Goal: Contribute content: Contribute content

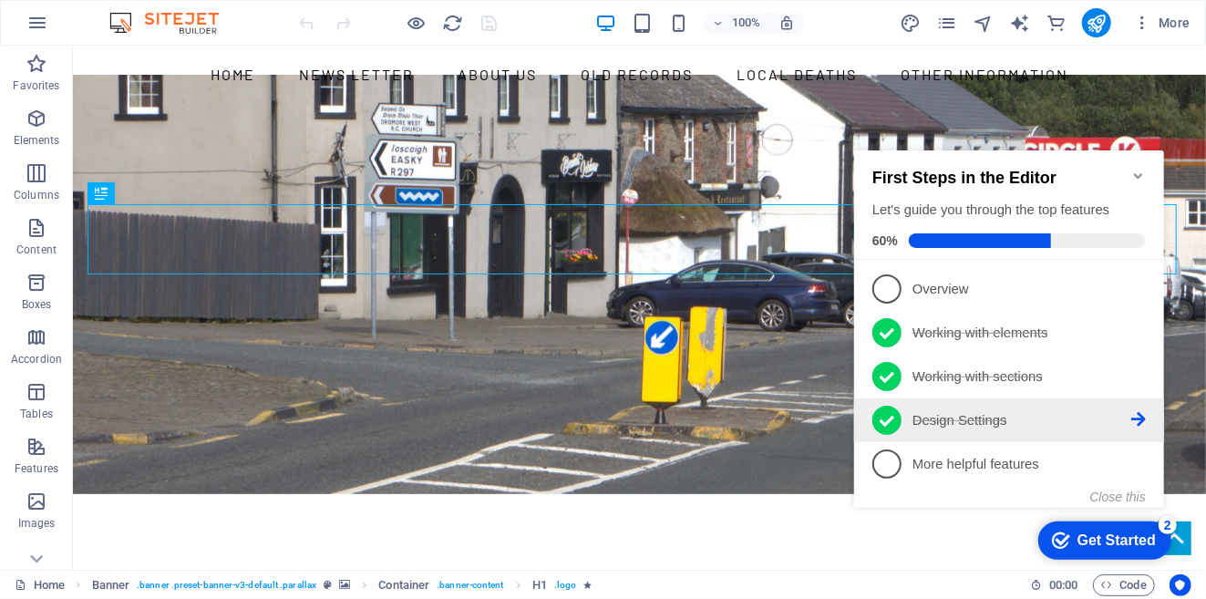
click at [985, 414] on p "Design Settings - completed" at bounding box center [1021, 419] width 219 height 19
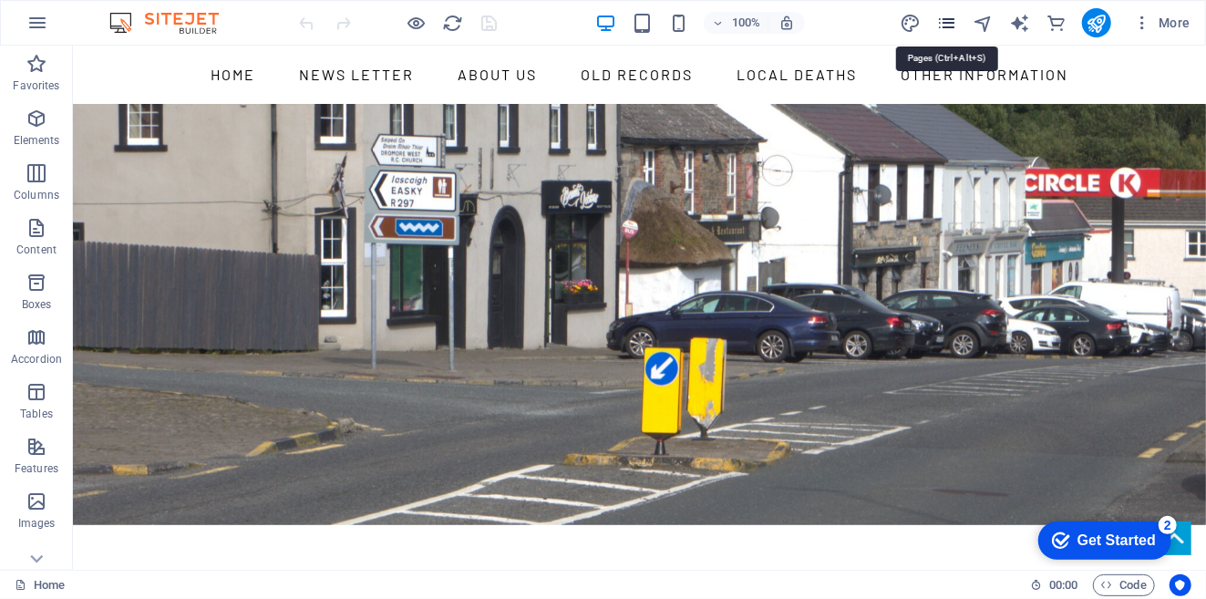
click at [945, 19] on icon "pages" at bounding box center [946, 23] width 21 height 21
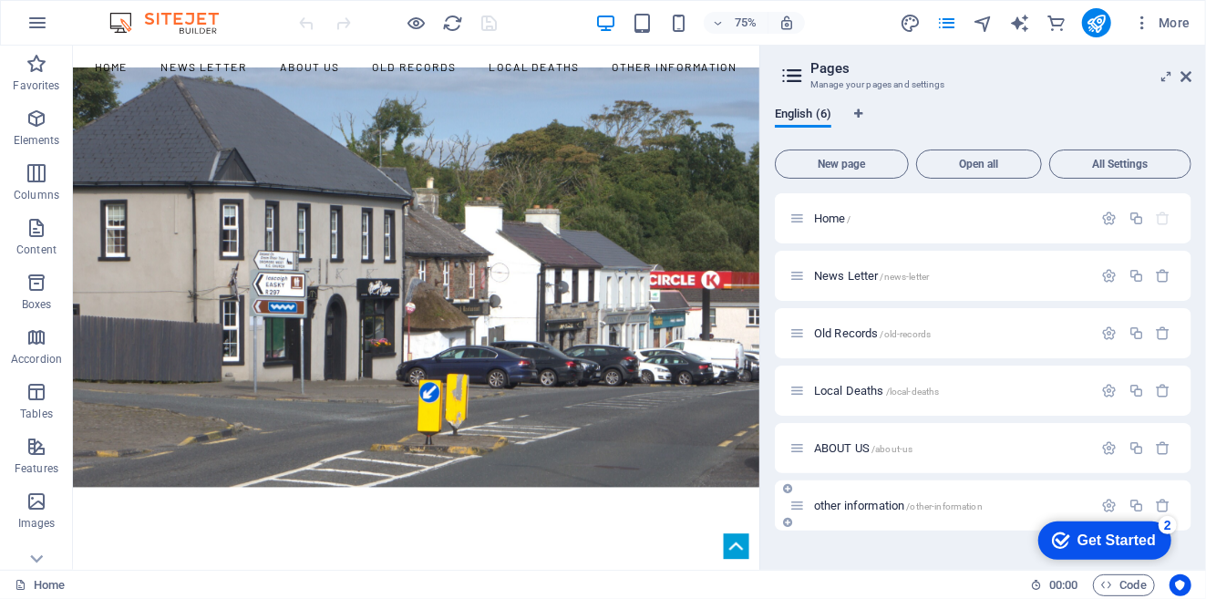
click at [860, 496] on div "other information /other-information" at bounding box center [942, 505] width 304 height 21
click at [860, 502] on span "other information /other-information" at bounding box center [898, 506] width 169 height 14
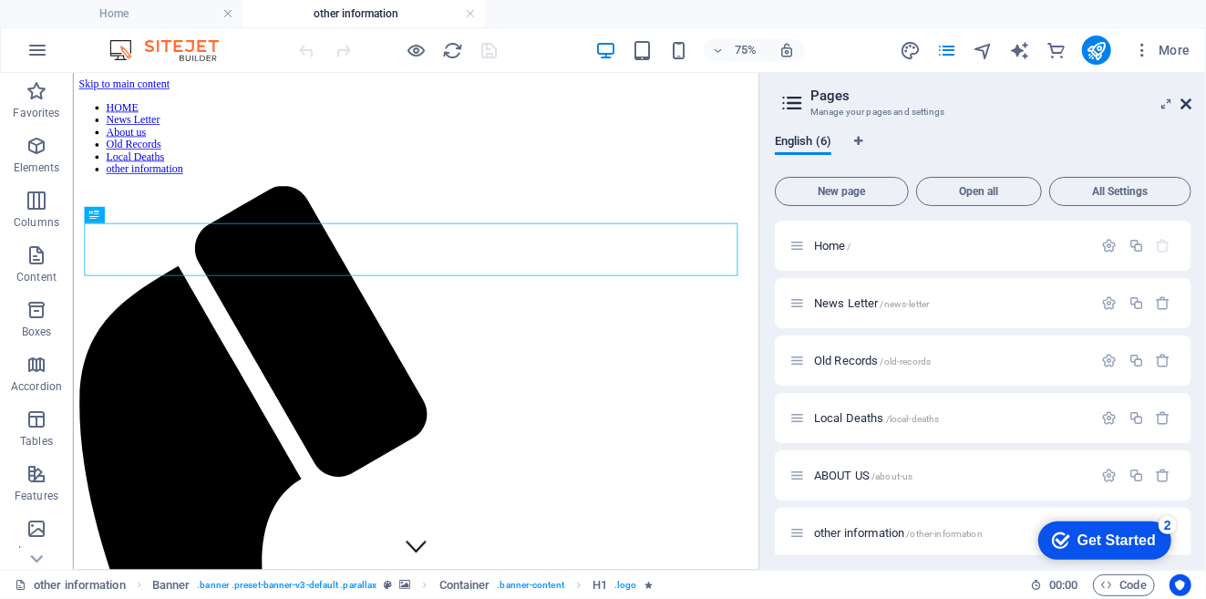
click at [1185, 101] on icon at bounding box center [1186, 104] width 11 height 15
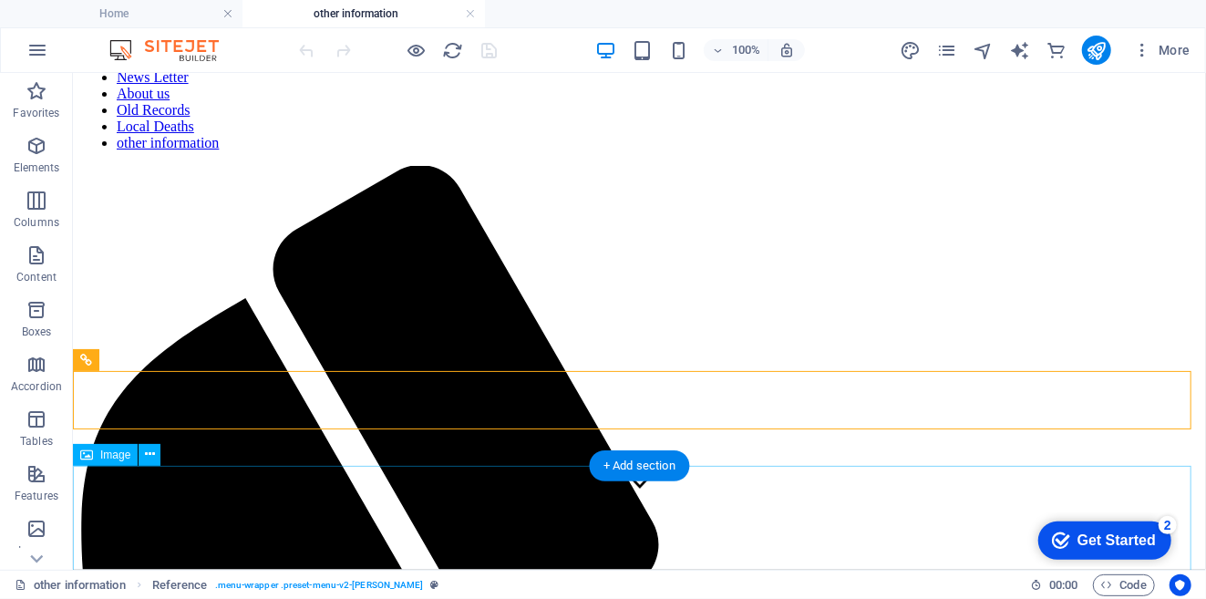
scroll to position [101, 0]
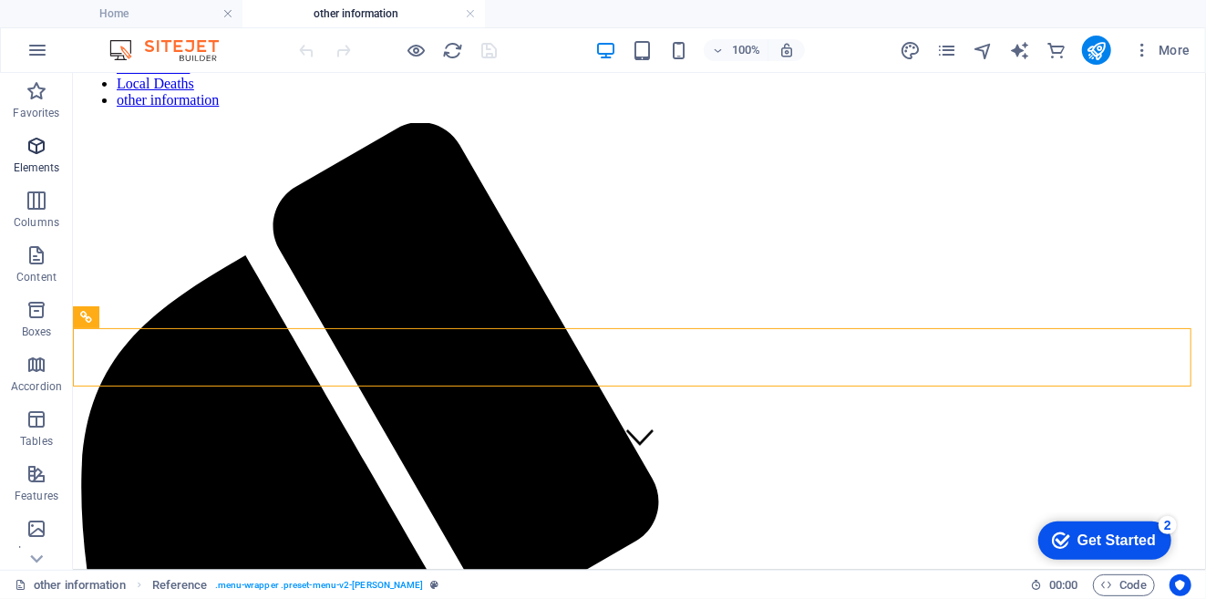
click at [33, 142] on icon "button" at bounding box center [37, 146] width 22 height 22
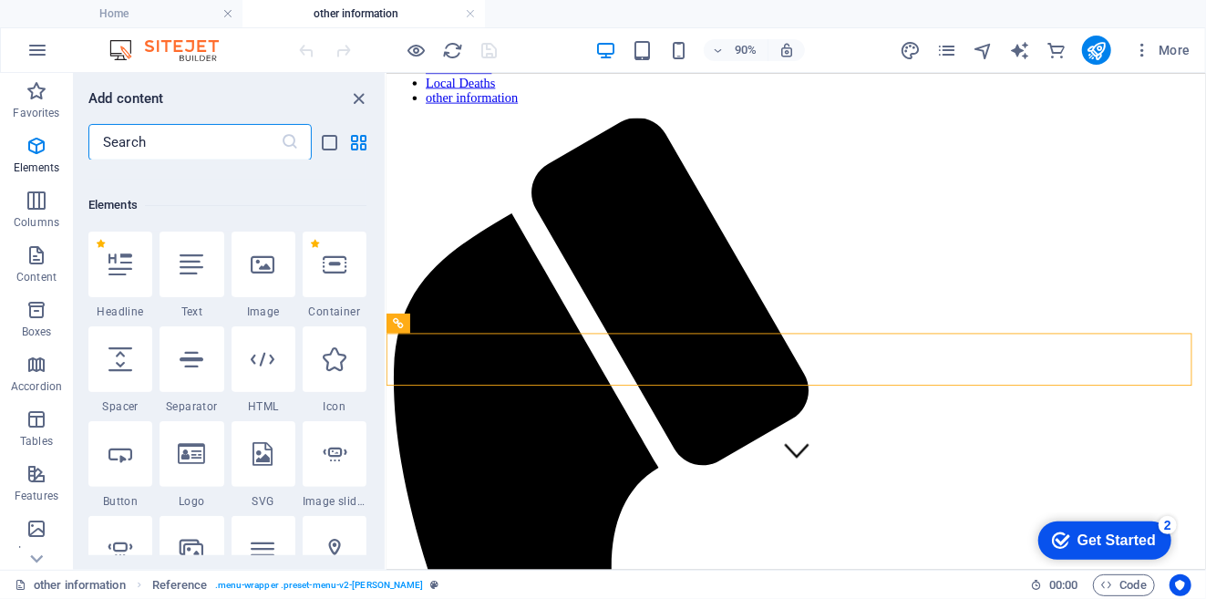
scroll to position [194, 0]
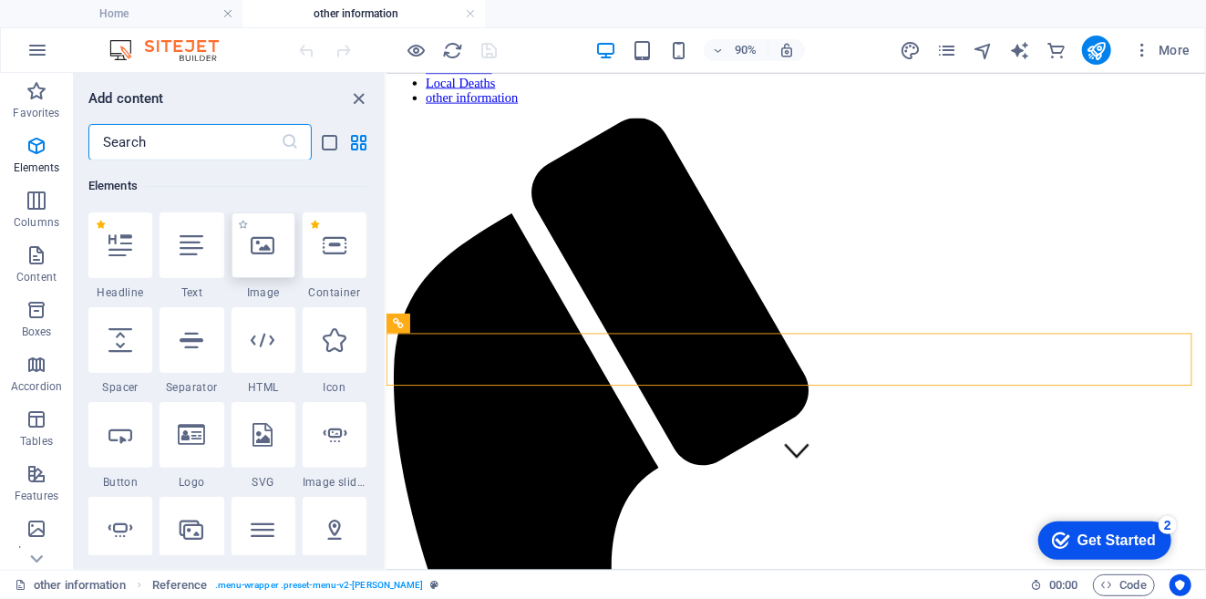
click at [264, 252] on icon at bounding box center [264, 245] width 24 height 24
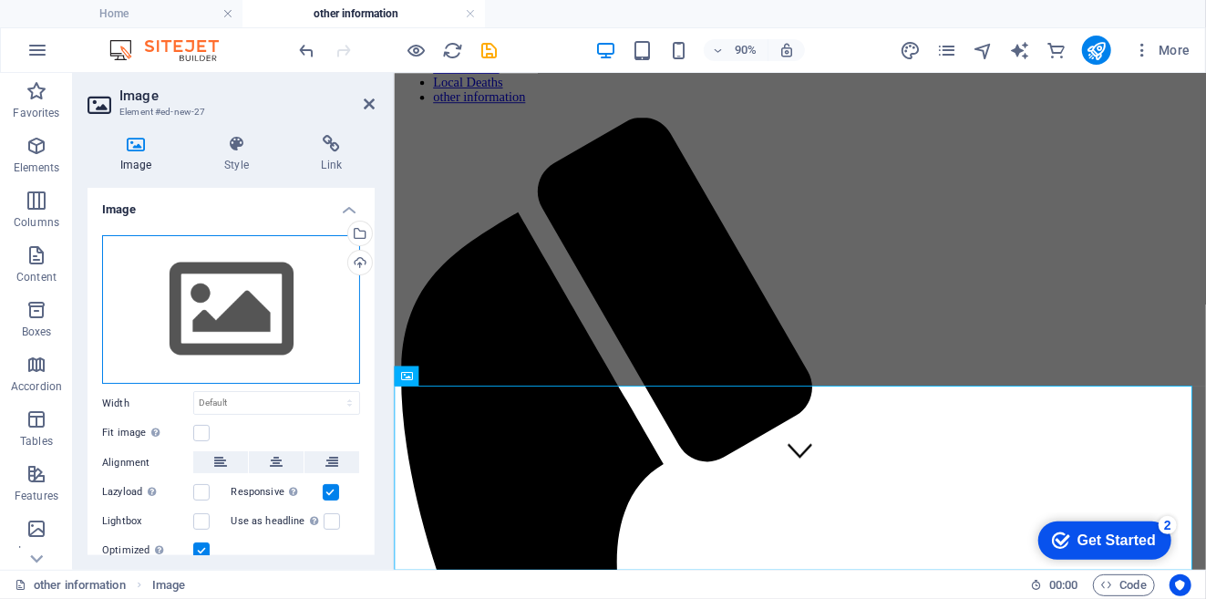
click at [232, 305] on div "Drag files here, click to choose files or select files from Files or our free s…" at bounding box center [231, 310] width 258 height 150
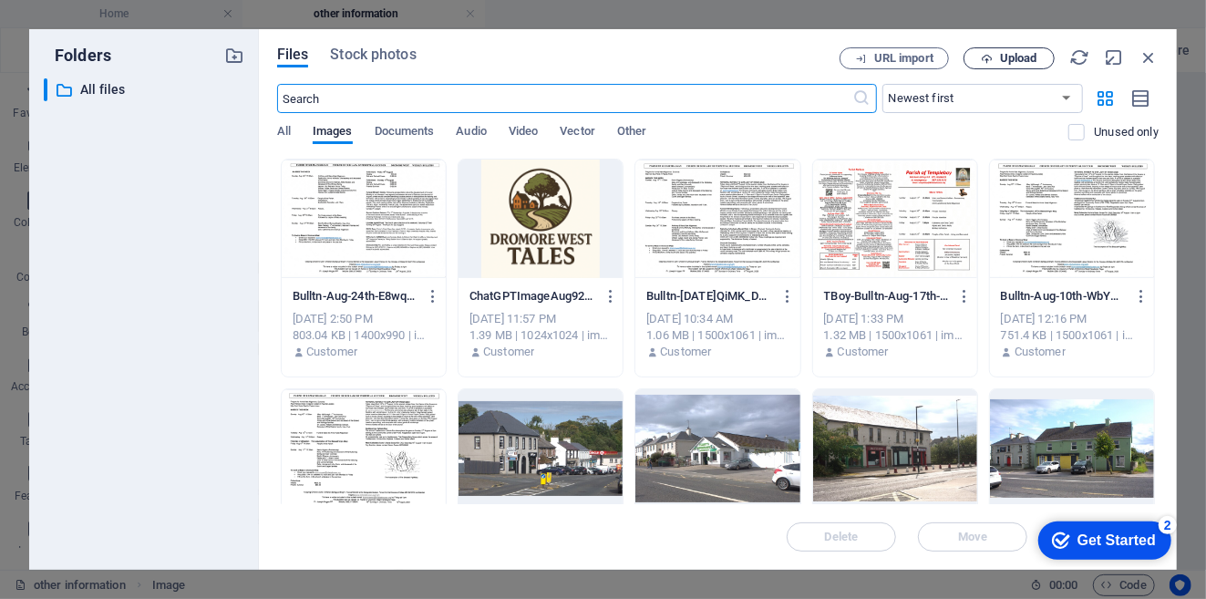
click at [1014, 57] on span "Upload" at bounding box center [1018, 58] width 37 height 11
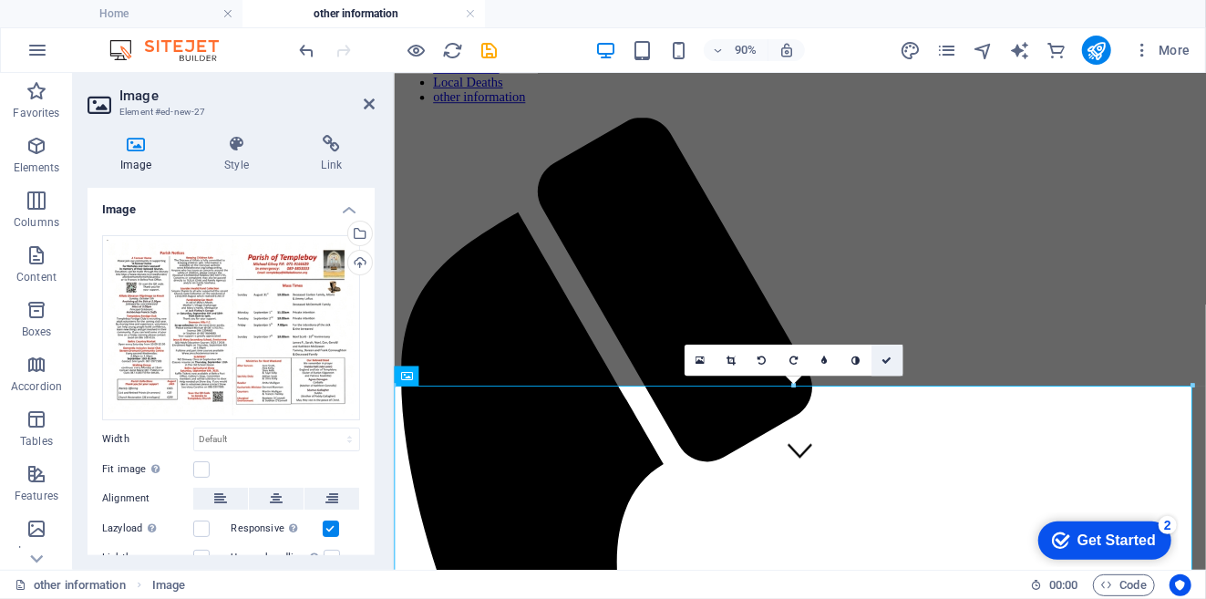
click at [884, 355] on icon at bounding box center [887, 360] width 10 height 10
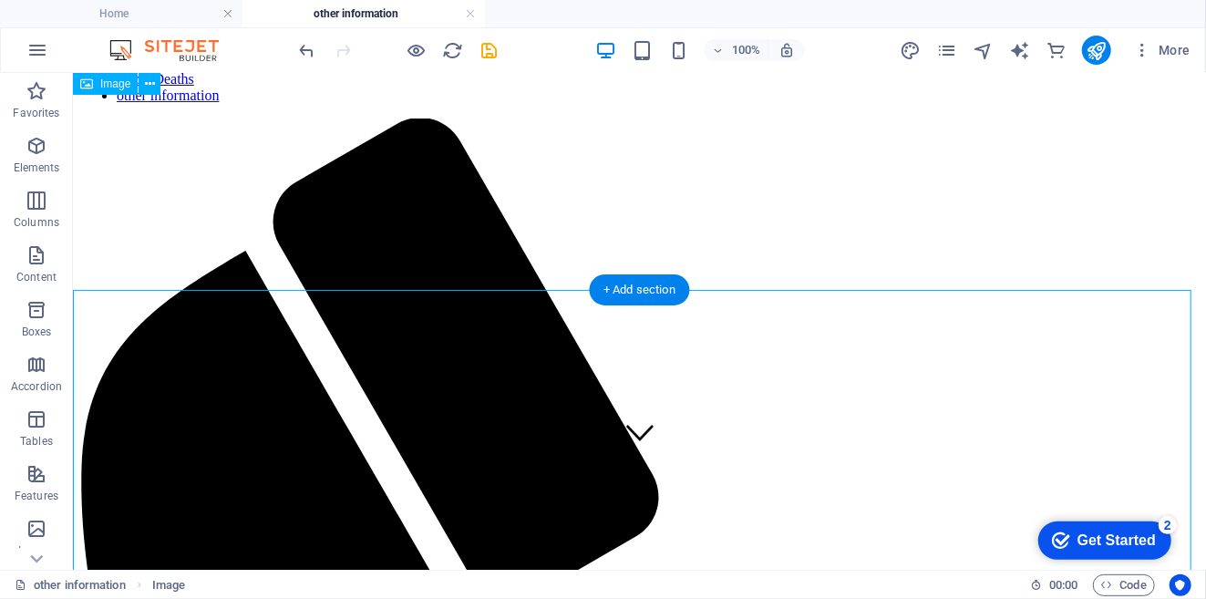
scroll to position [101, 0]
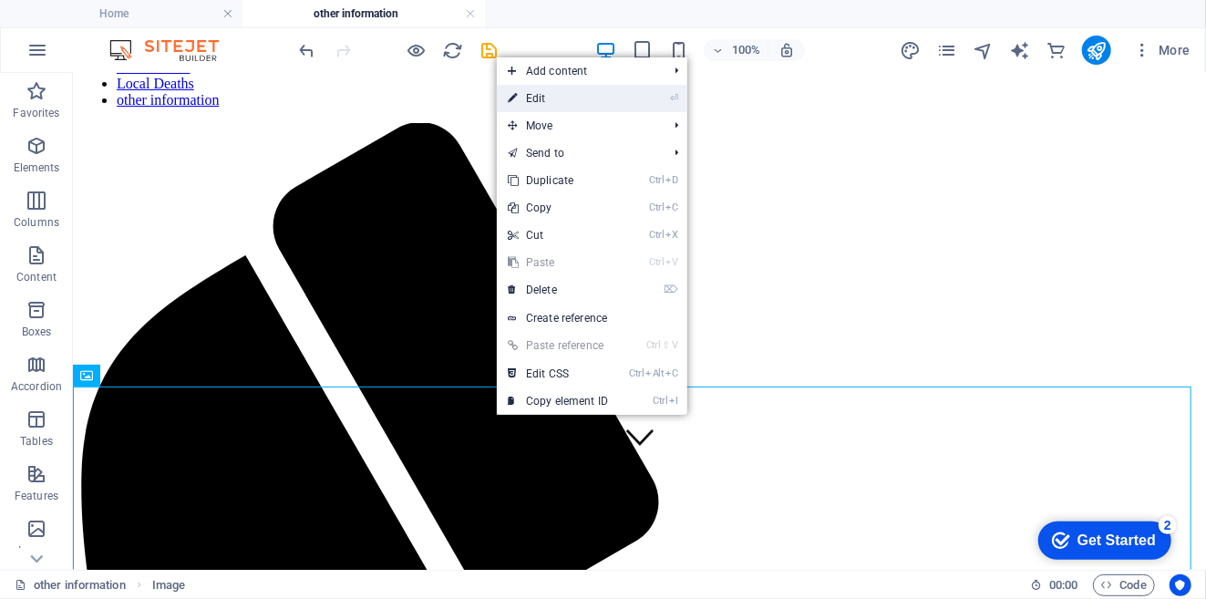
click at [549, 88] on link "⏎ Edit" at bounding box center [558, 98] width 122 height 27
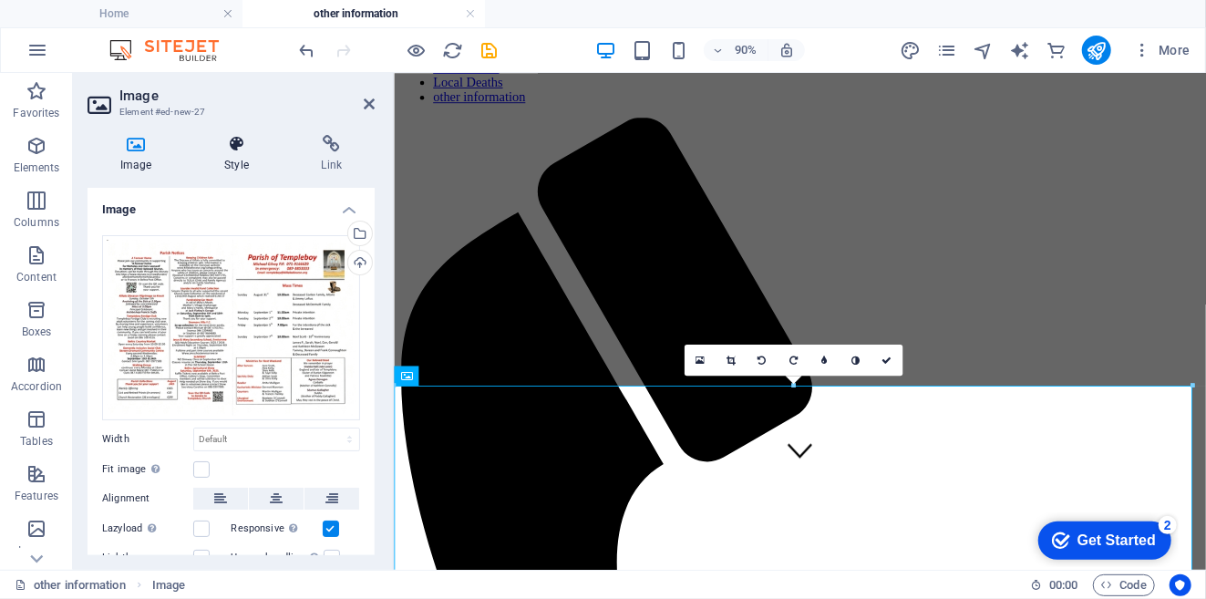
click at [241, 151] on icon at bounding box center [235, 144] width 89 height 18
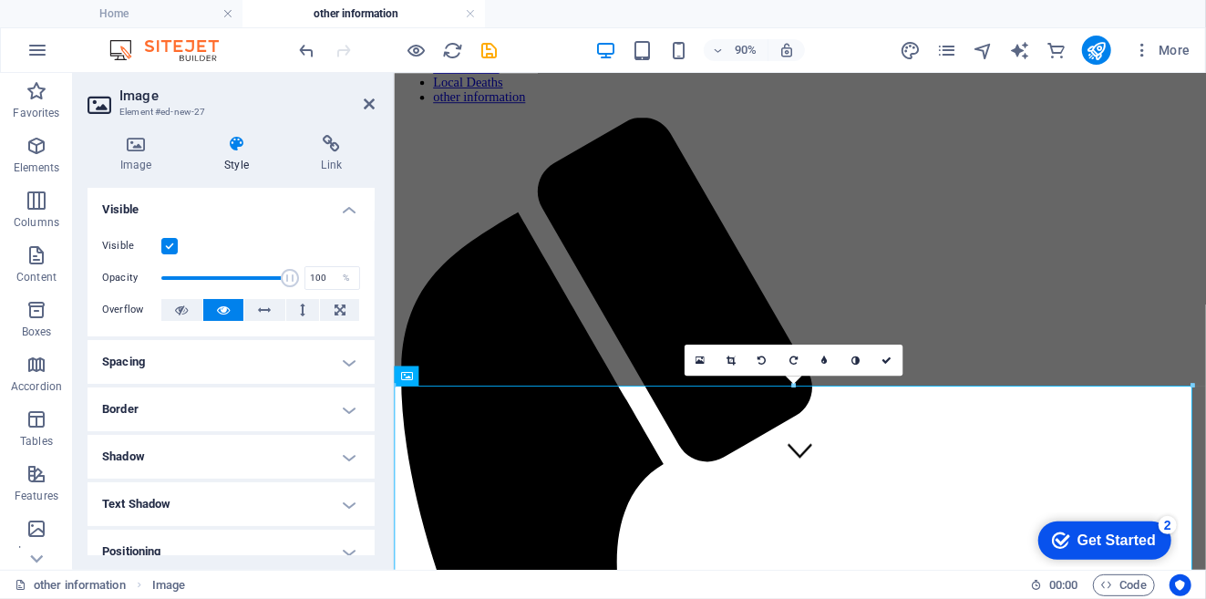
click at [229, 408] on h4 "Border" at bounding box center [231, 409] width 287 height 44
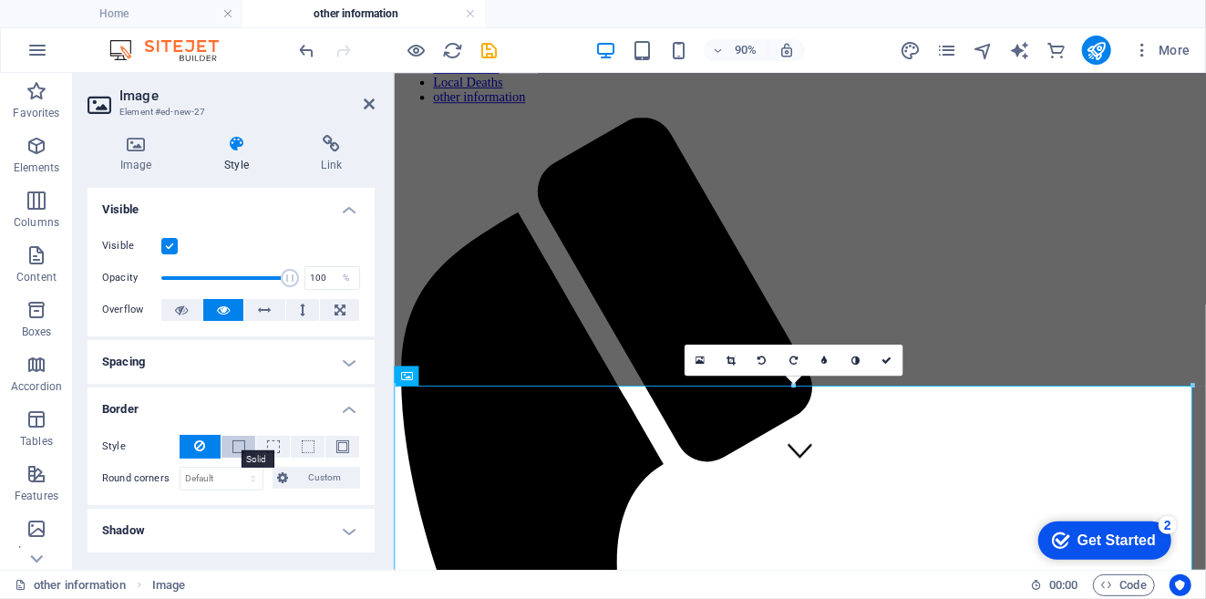
click at [232, 443] on span at bounding box center [238, 446] width 13 height 13
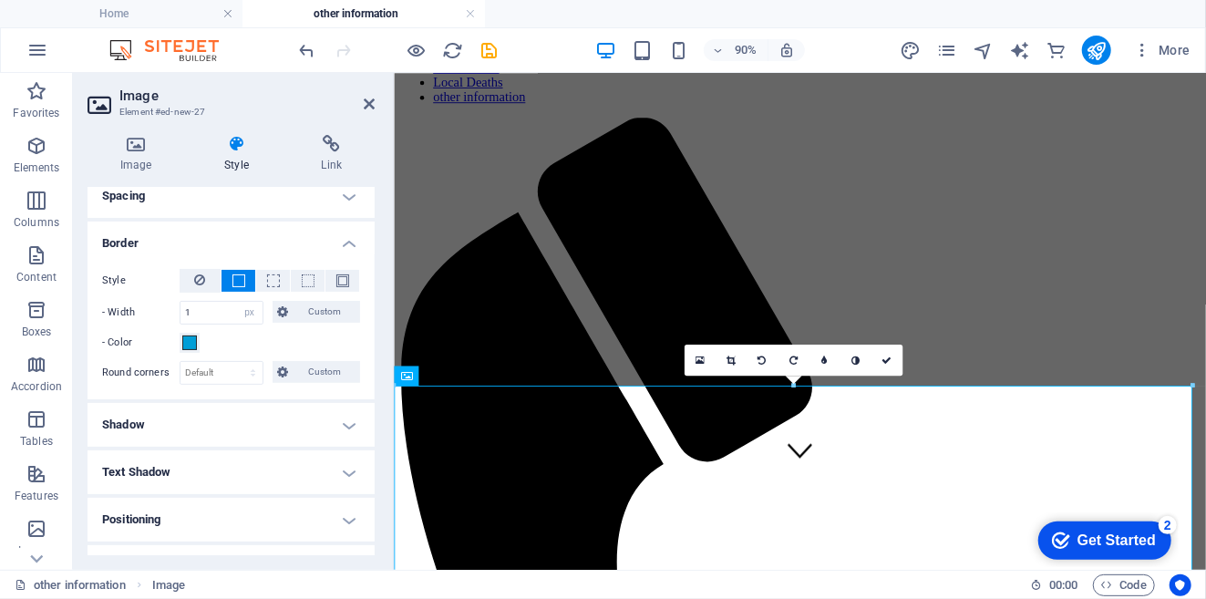
scroll to position [202, 0]
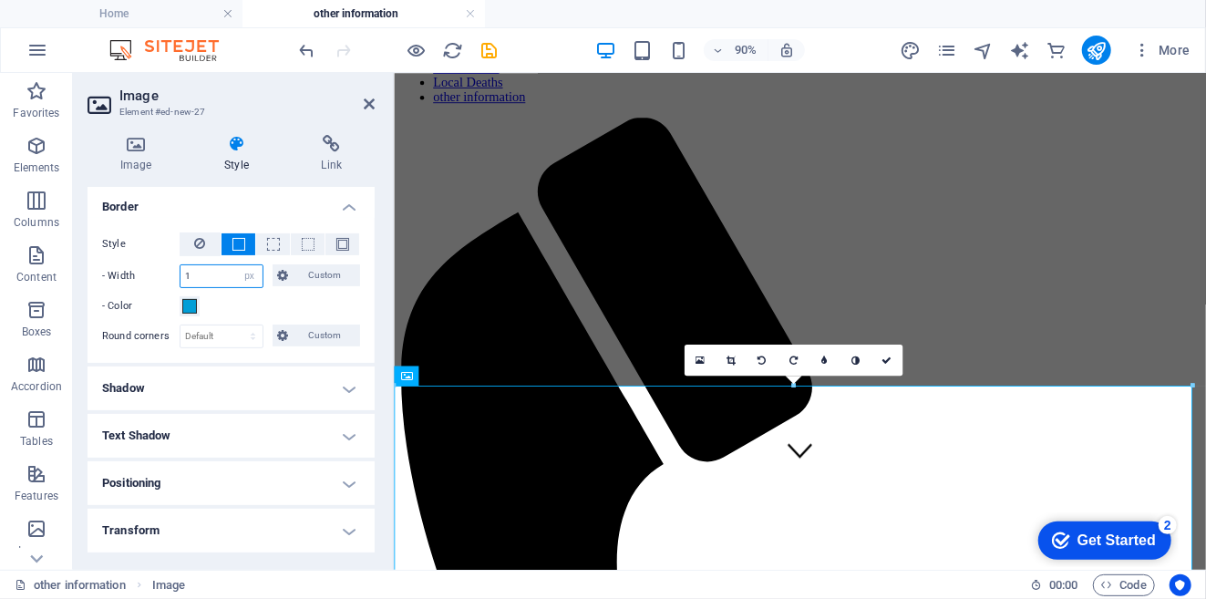
click at [201, 279] on input "1" at bounding box center [222, 276] width 82 height 22
type input "4"
click at [882, 359] on icon at bounding box center [887, 360] width 10 height 10
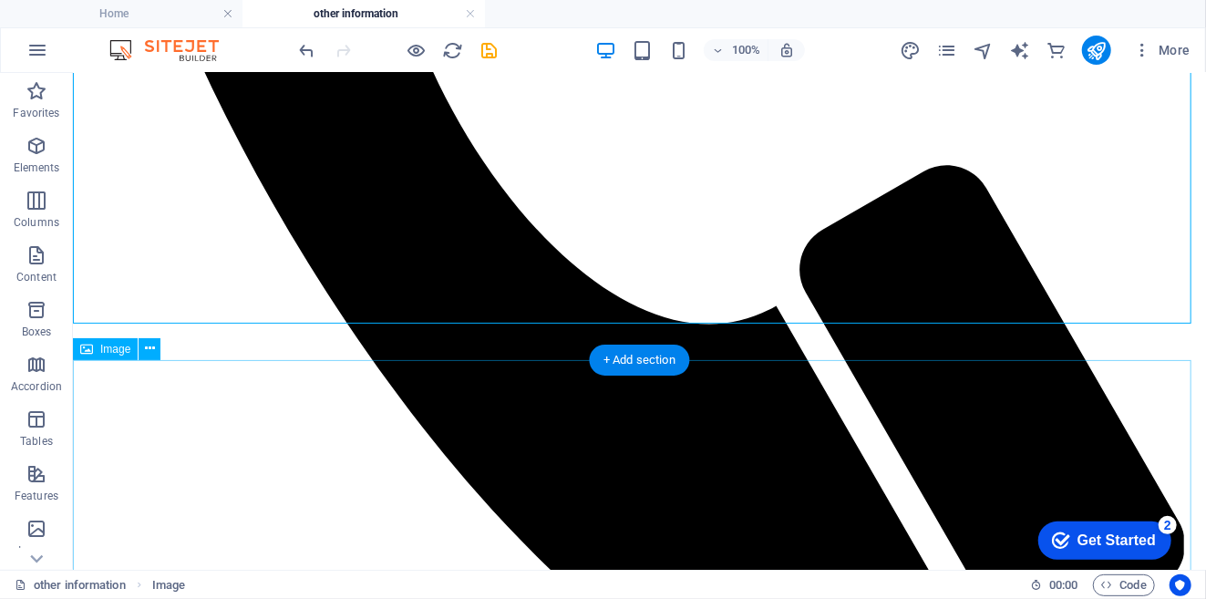
scroll to position [1013, 0]
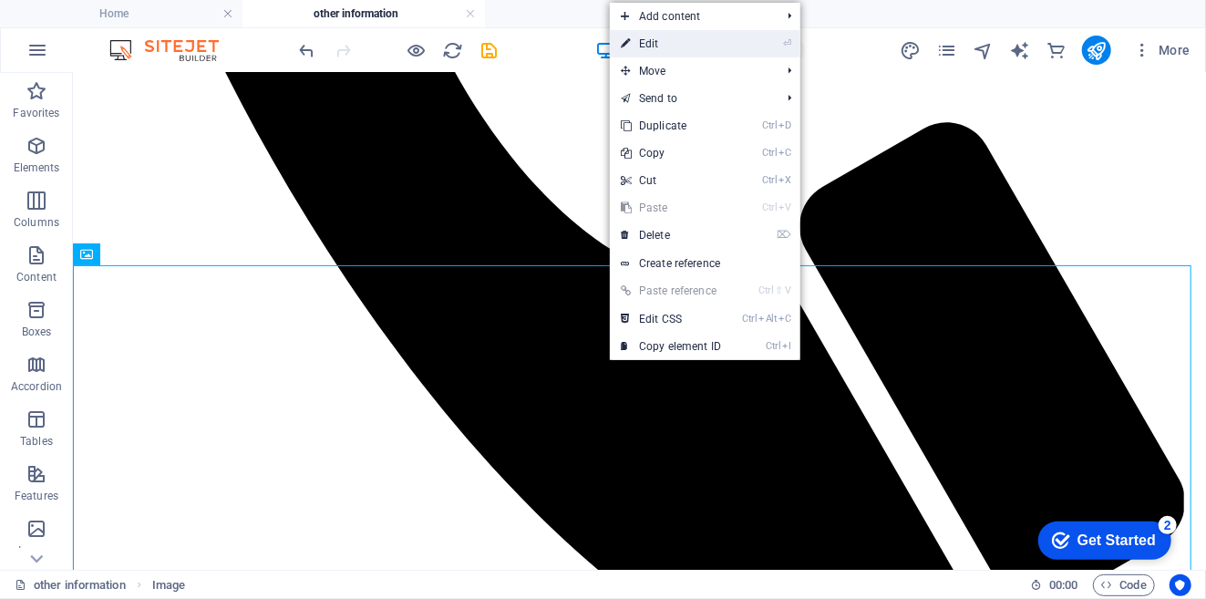
click at [658, 34] on link "⏎ Edit" at bounding box center [671, 43] width 122 height 27
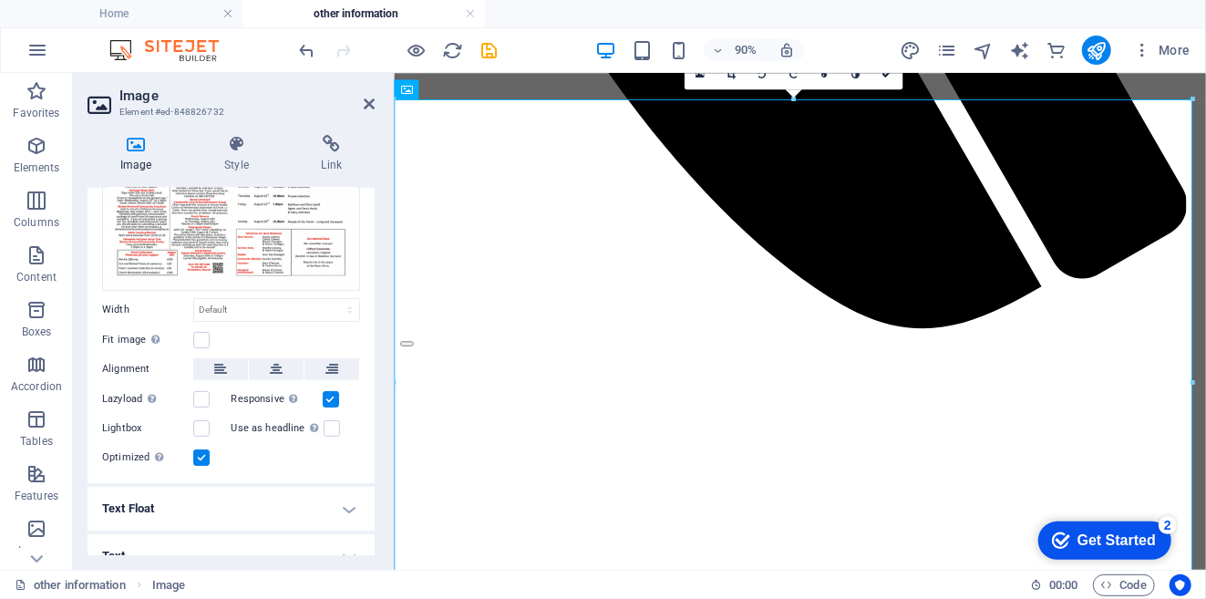
scroll to position [149, 0]
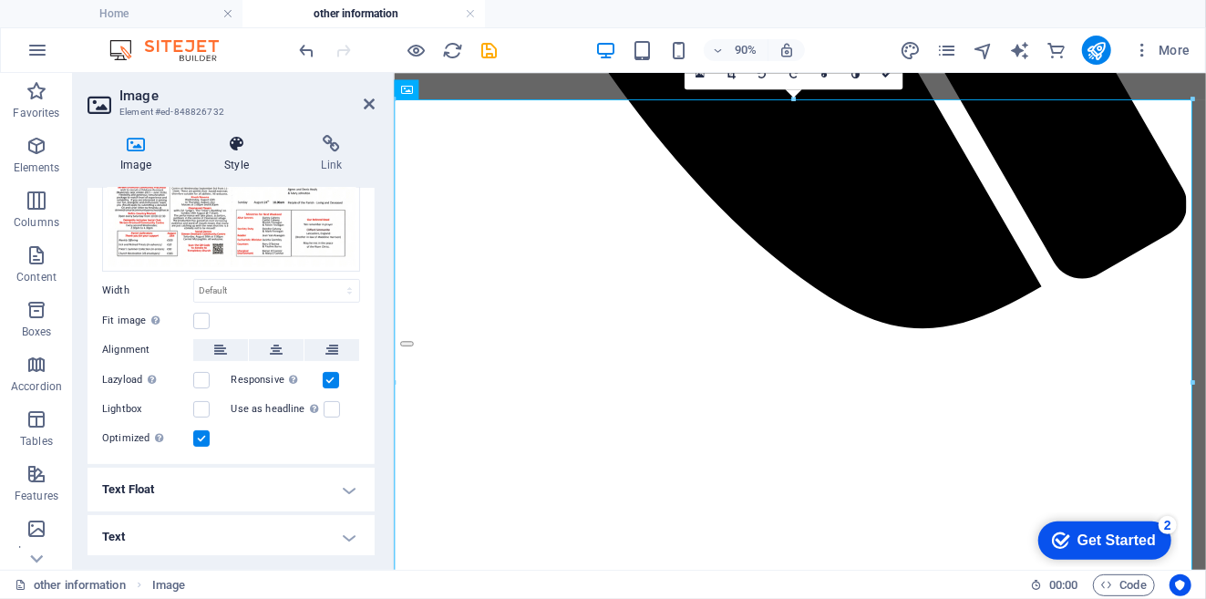
click at [234, 148] on icon at bounding box center [235, 144] width 89 height 18
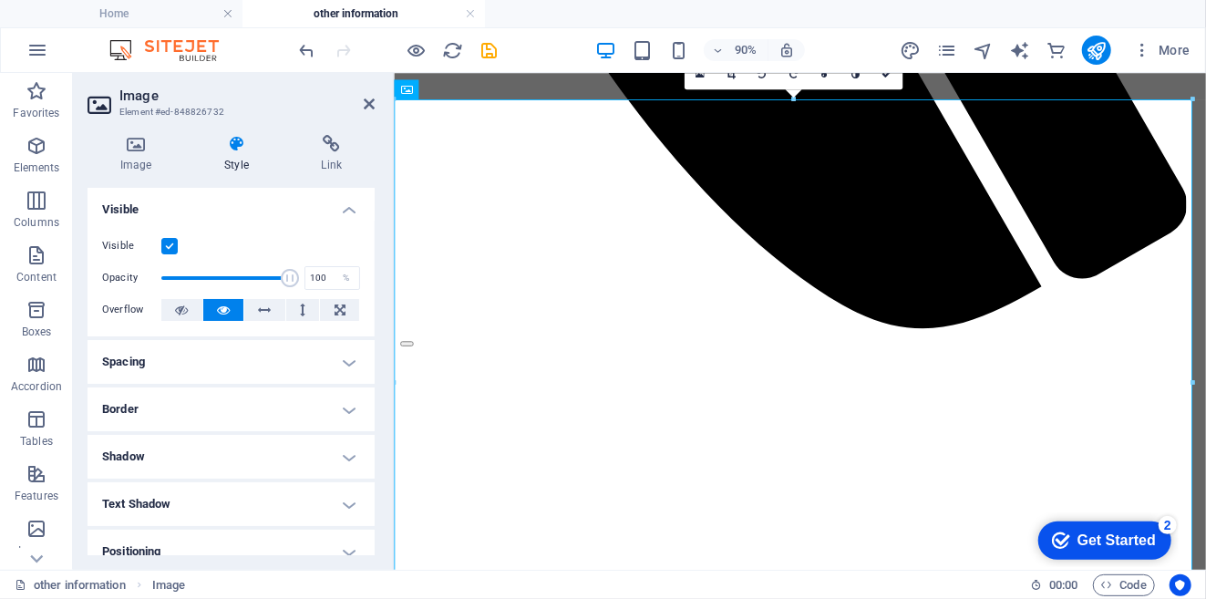
click at [259, 405] on h4 "Border" at bounding box center [231, 409] width 287 height 44
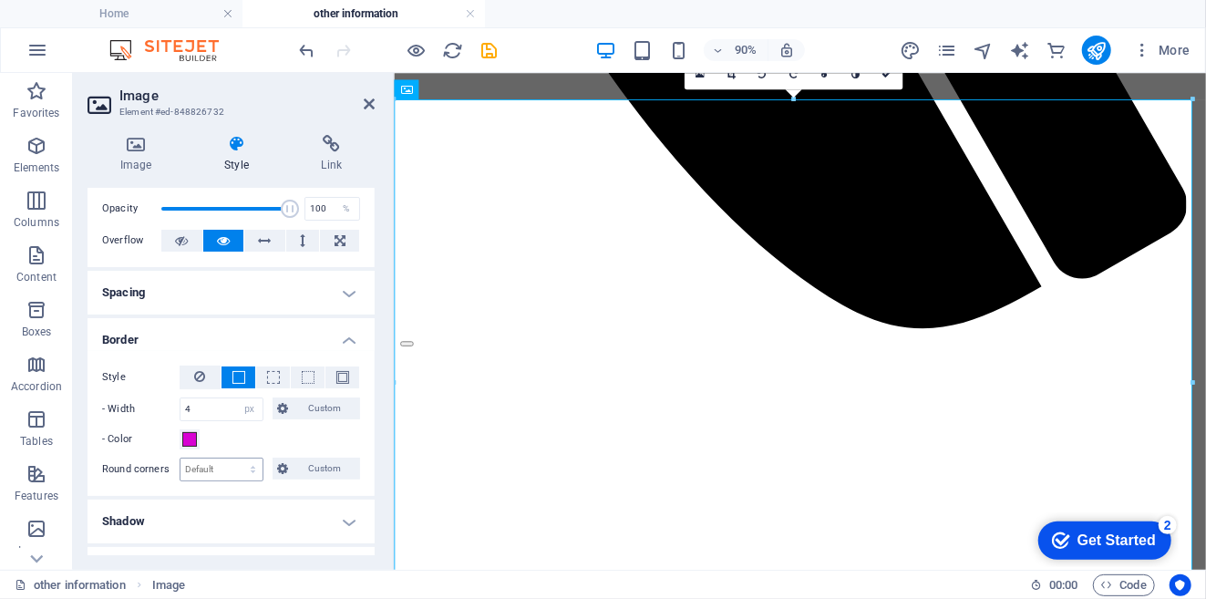
scroll to position [101, 0]
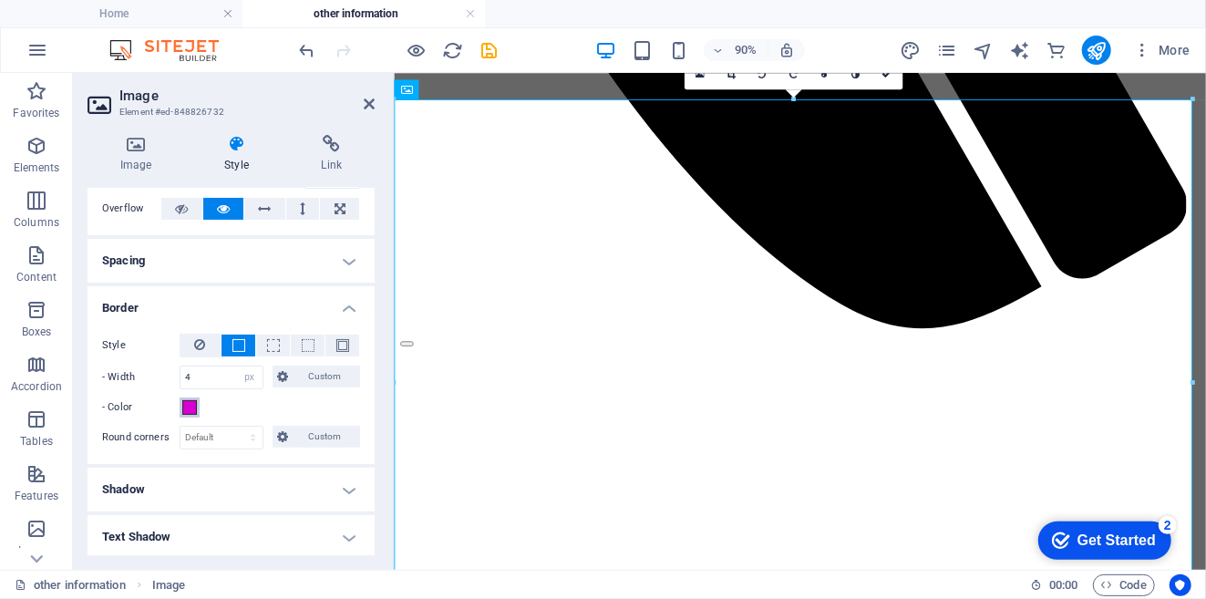
click at [188, 403] on span at bounding box center [189, 407] width 15 height 15
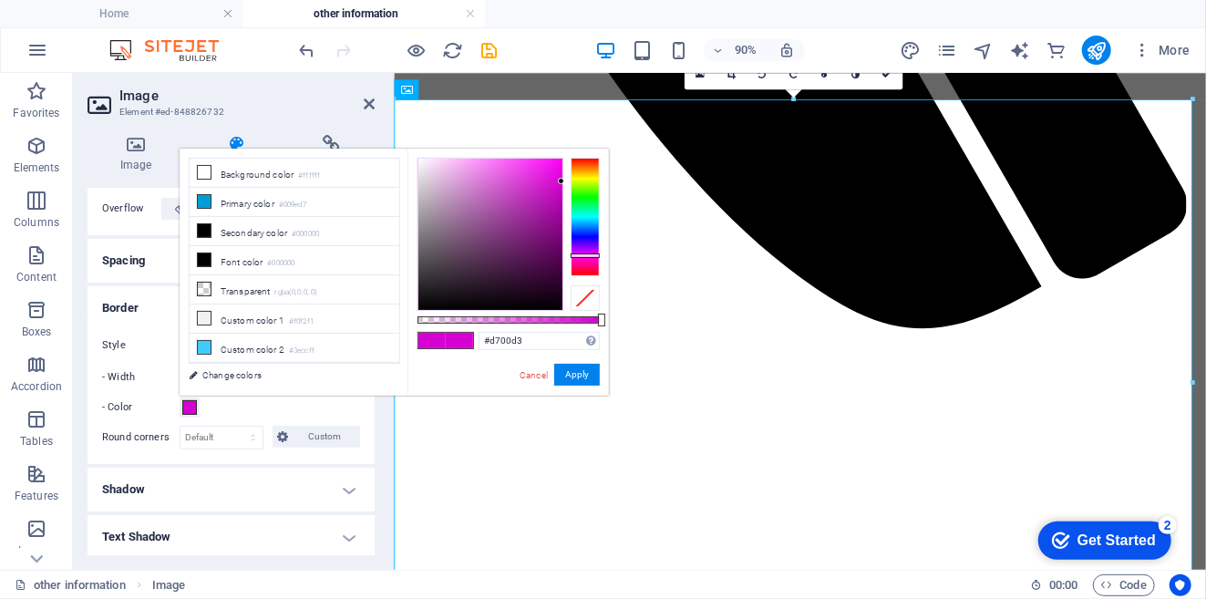
click at [186, 406] on span at bounding box center [189, 407] width 15 height 15
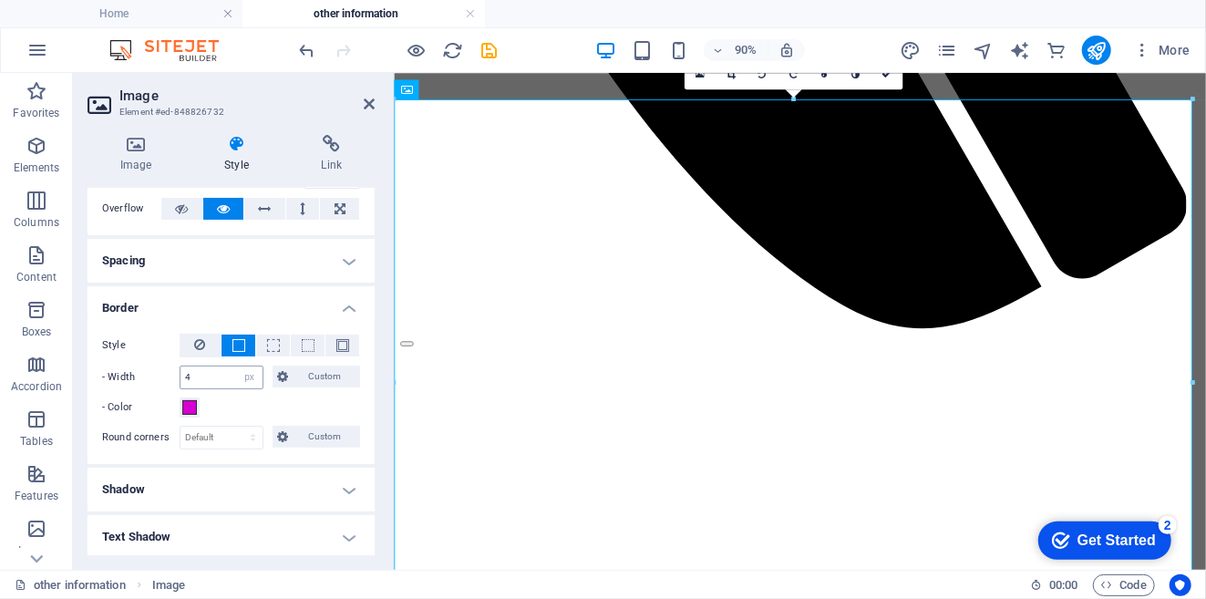
click at [201, 370] on input "4" at bounding box center [222, 378] width 82 height 22
click at [201, 376] on input "4" at bounding box center [222, 378] width 82 height 22
click at [198, 376] on input "4" at bounding box center [222, 378] width 82 height 22
click at [217, 405] on div "- Color" at bounding box center [231, 408] width 258 height 22
click at [187, 403] on span at bounding box center [189, 407] width 15 height 15
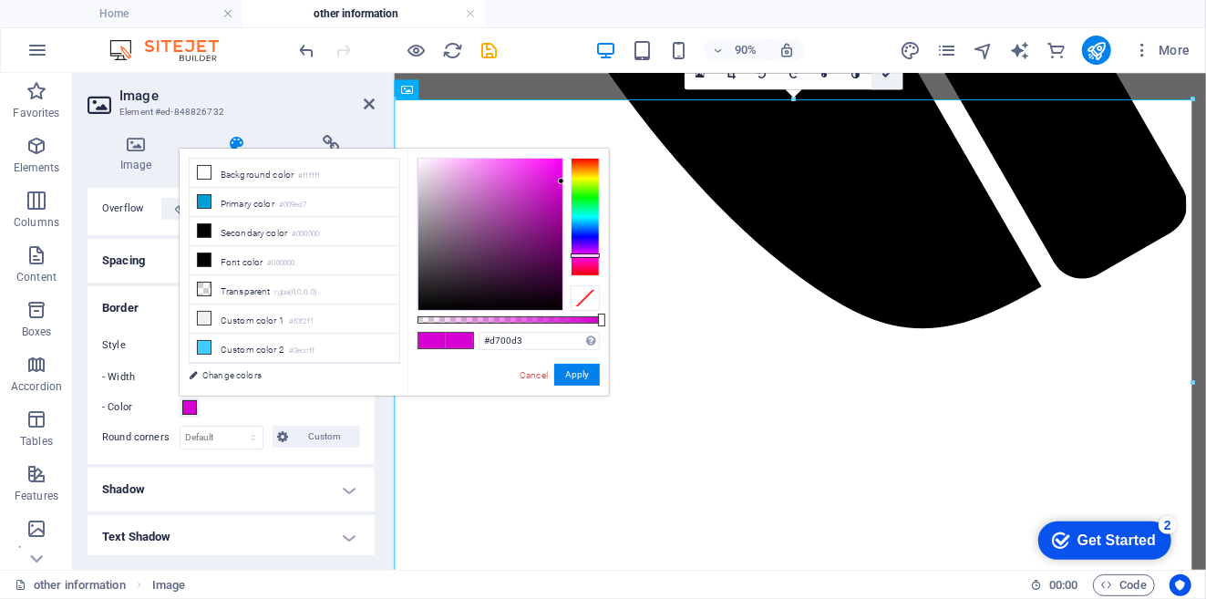
click at [886, 74] on icon at bounding box center [887, 73] width 10 height 10
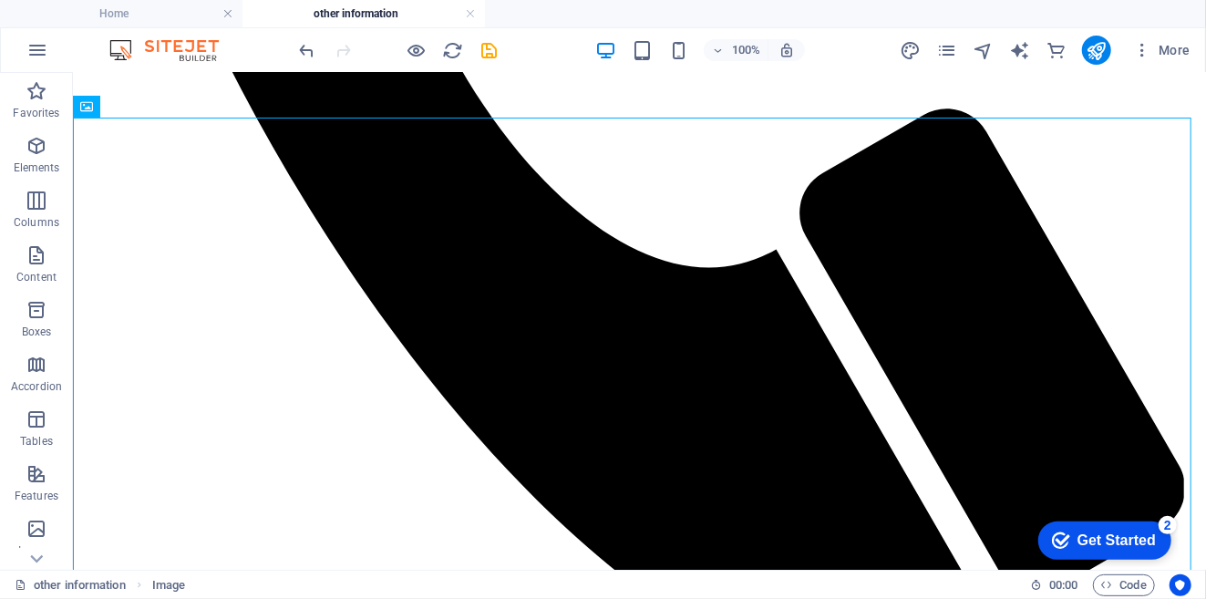
scroll to position [1013, 0]
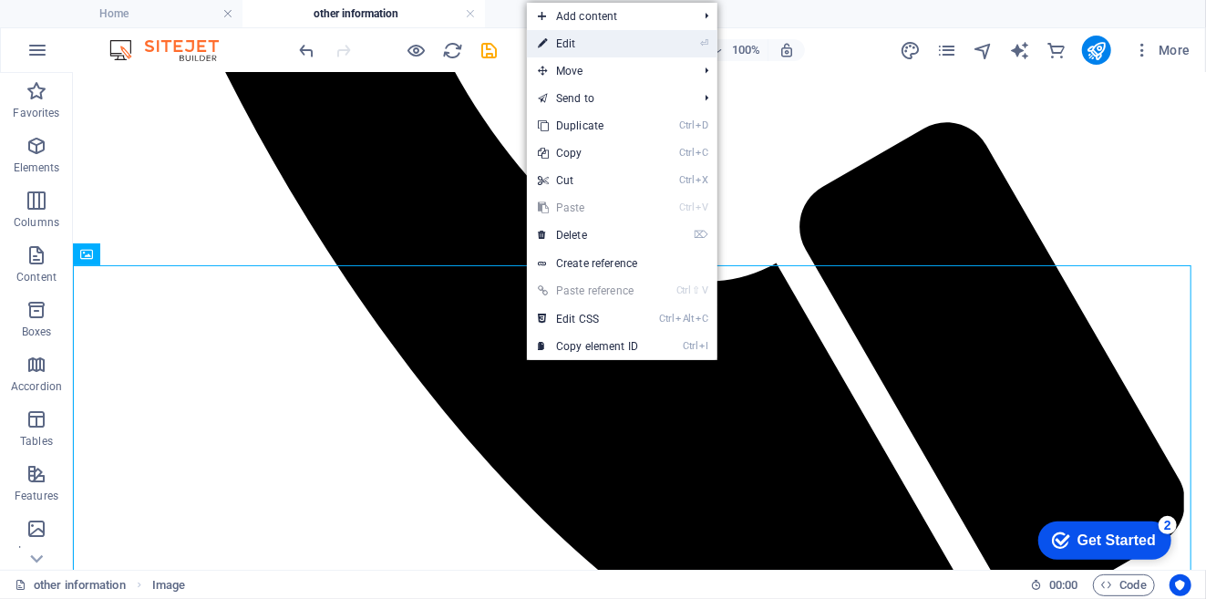
click at [572, 44] on link "⏎ Edit" at bounding box center [588, 43] width 122 height 27
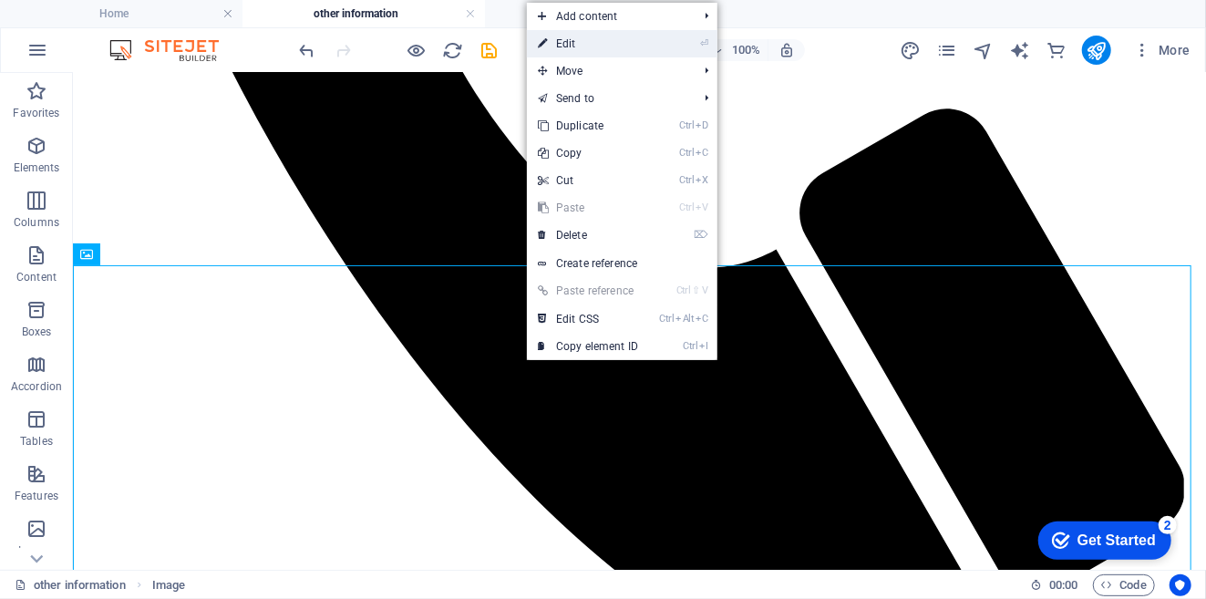
select select "px"
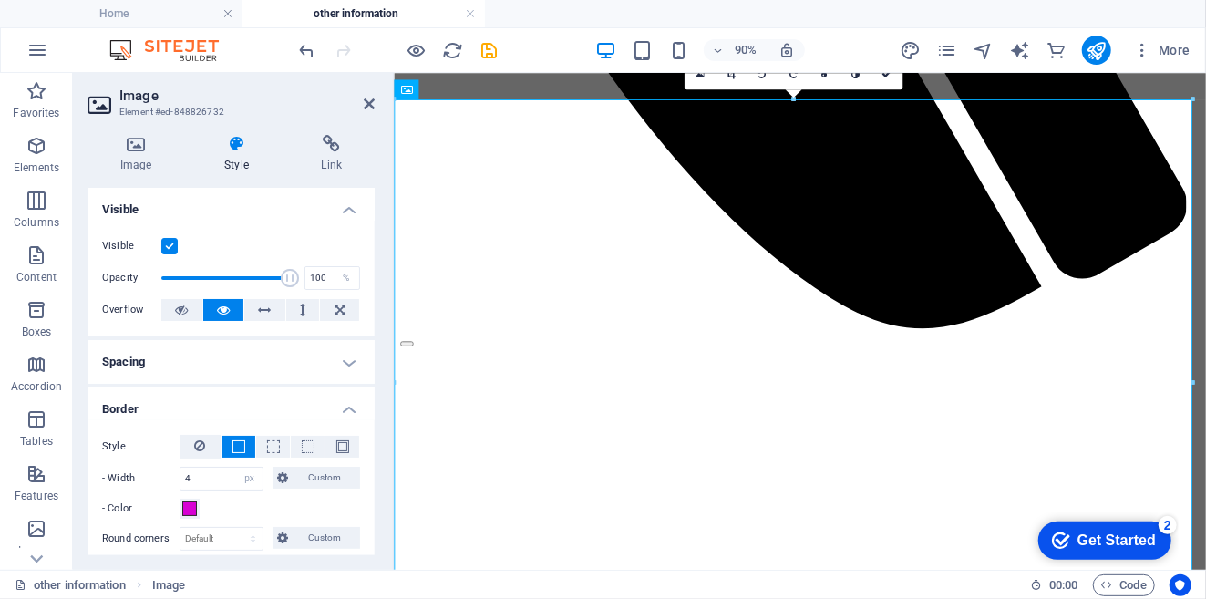
scroll to position [101, 0]
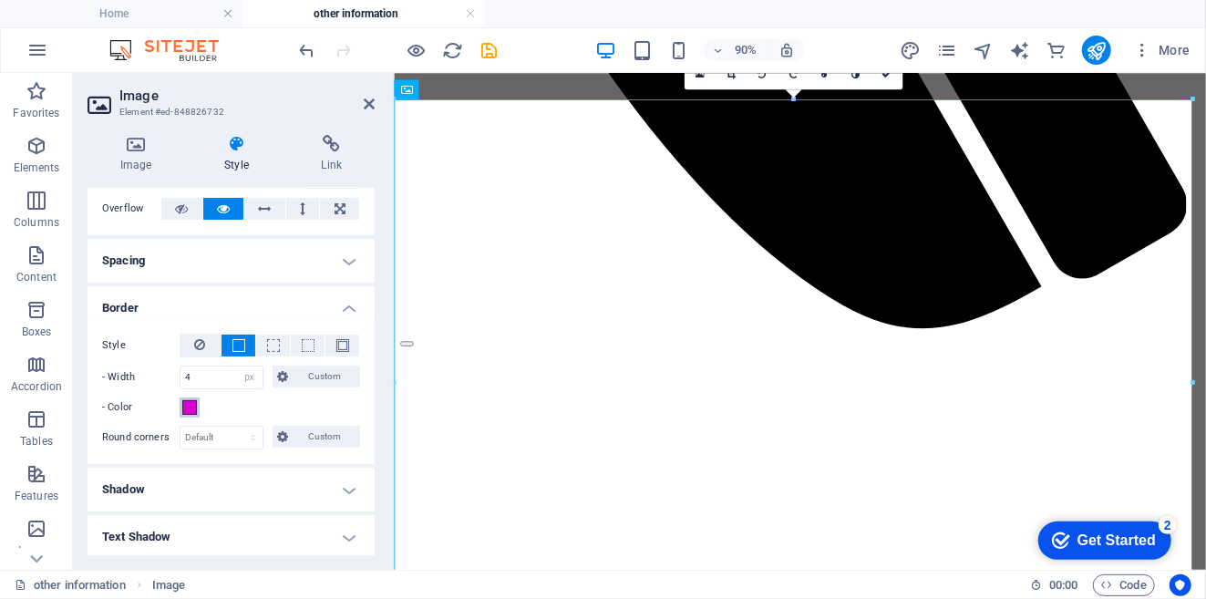
click at [193, 404] on span at bounding box center [189, 407] width 15 height 15
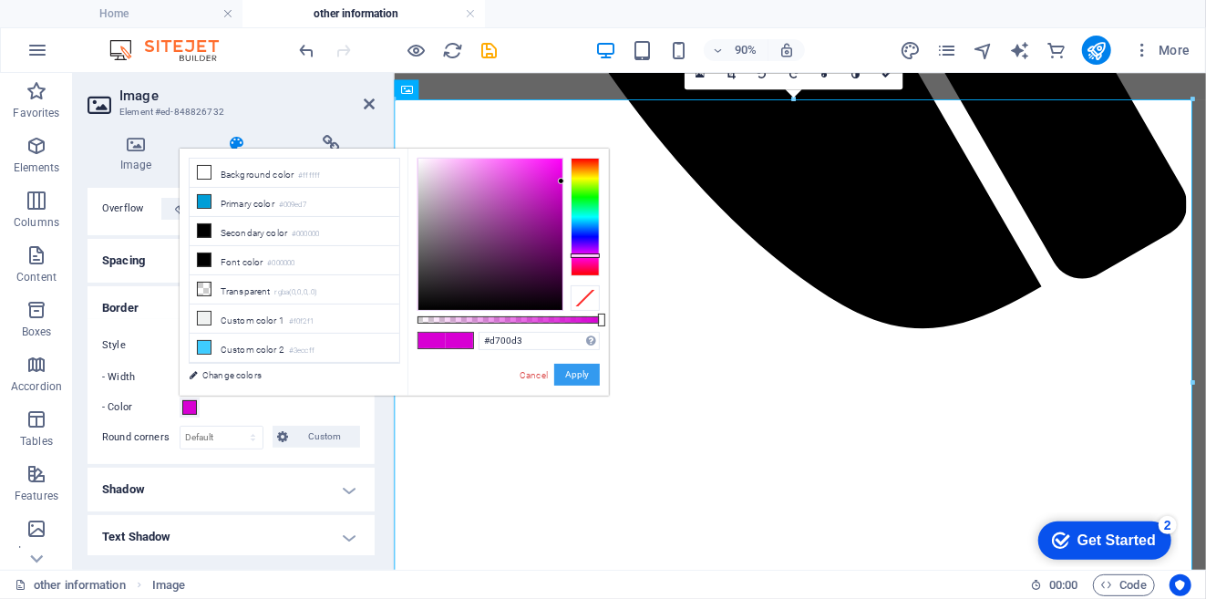
click at [582, 374] on button "Apply" at bounding box center [577, 375] width 46 height 22
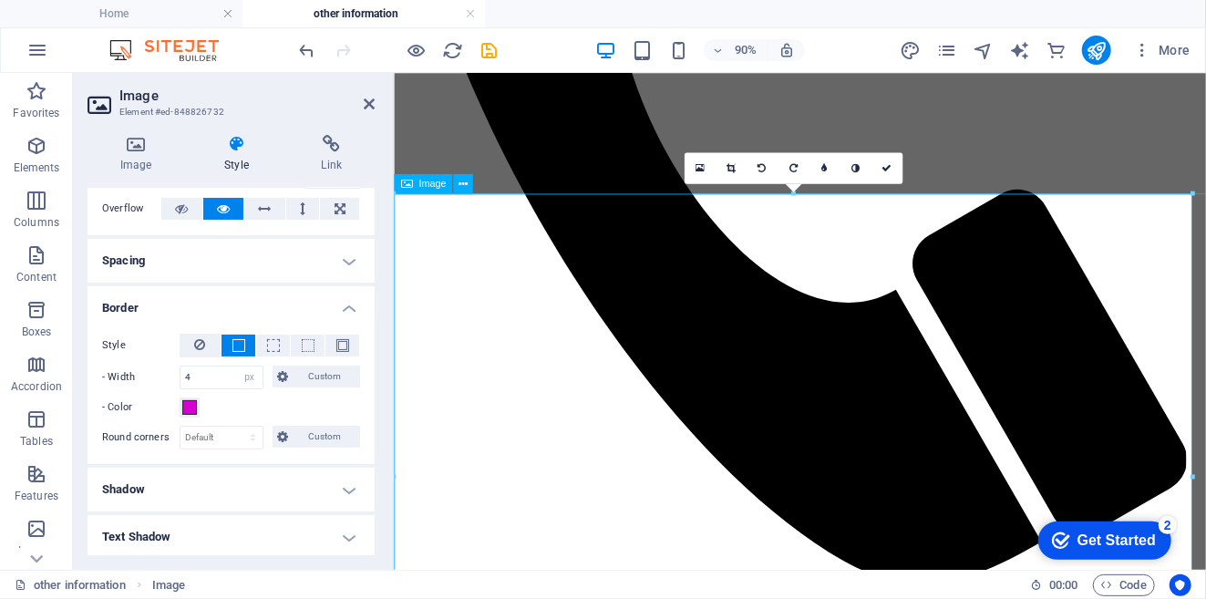
scroll to position [723, 0]
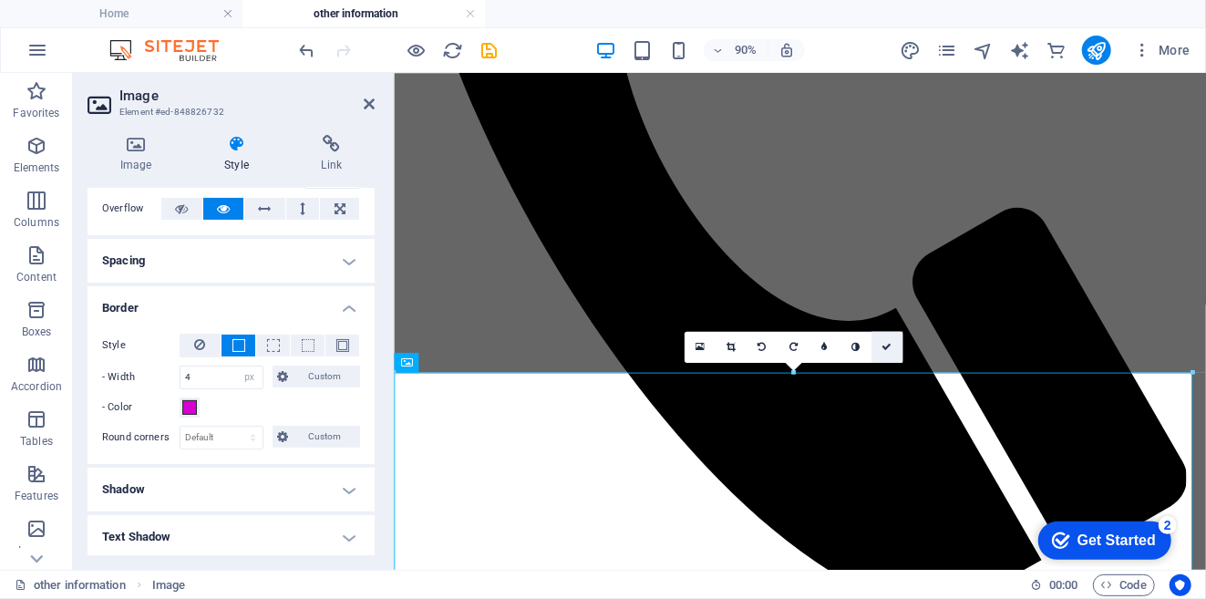
drag, startPoint x: 888, startPoint y: 338, endPoint x: 814, endPoint y: 265, distance: 103.8
click at [888, 338] on link at bounding box center [886, 347] width 31 height 31
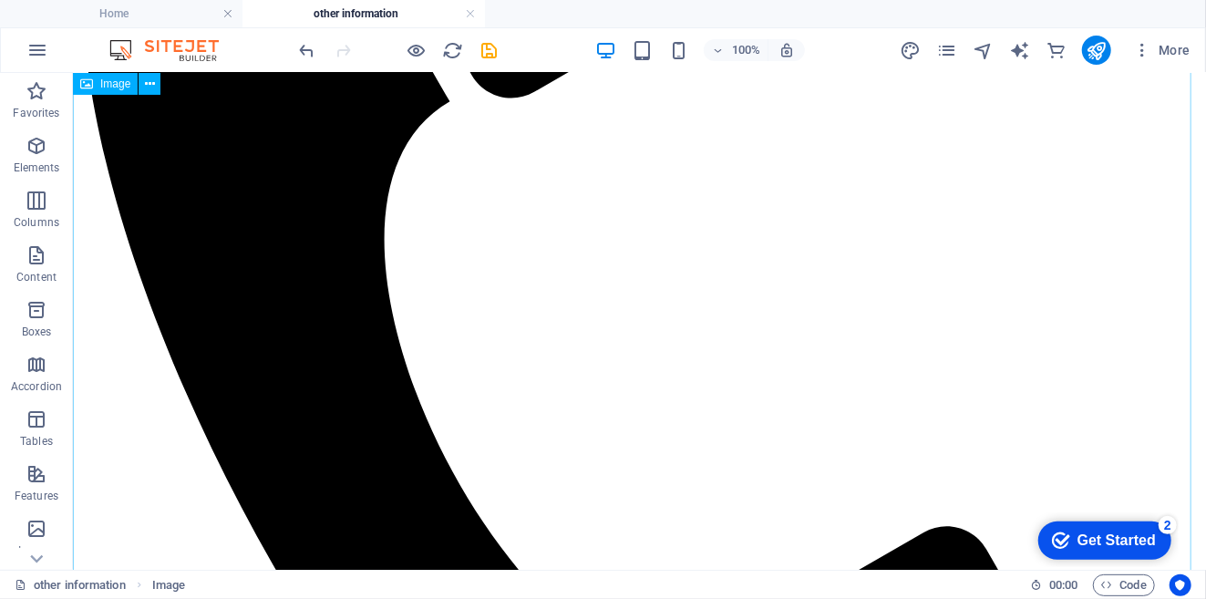
scroll to position [607, 0]
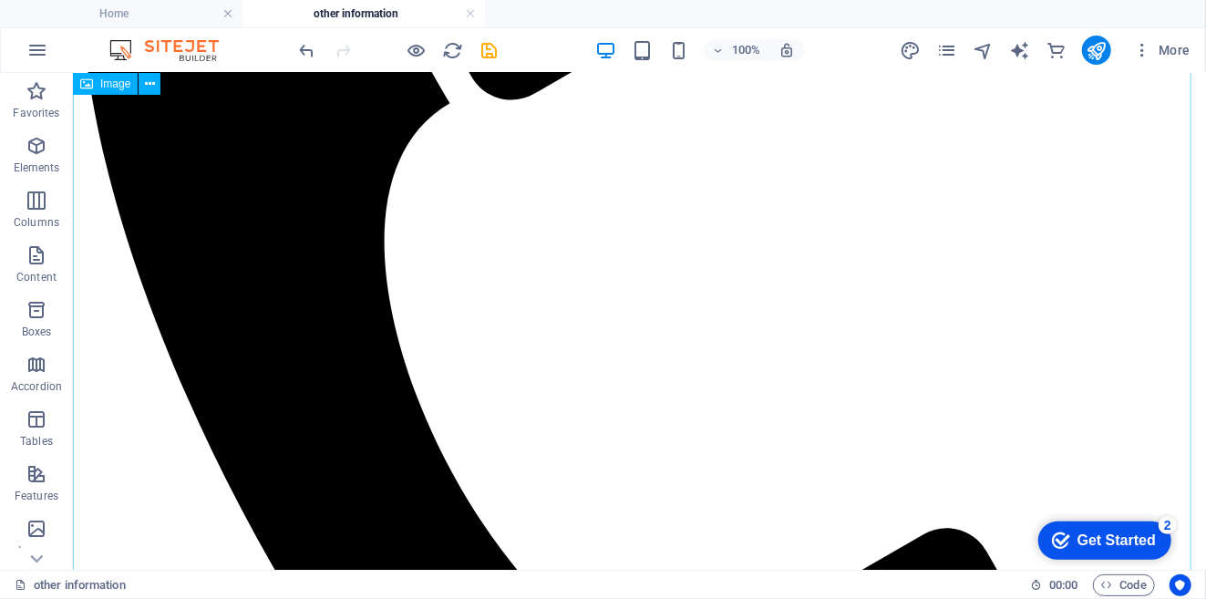
click at [34, 152] on icon "button" at bounding box center [37, 146] width 22 height 22
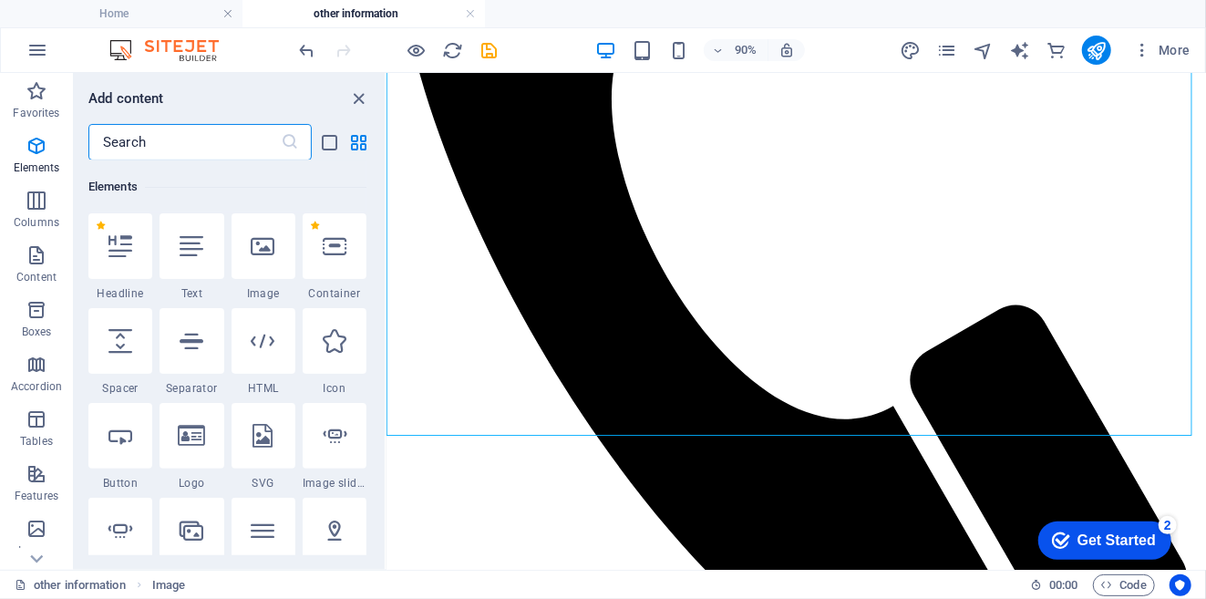
scroll to position [194, 0]
click at [358, 95] on icon "close panel" at bounding box center [359, 98] width 21 height 21
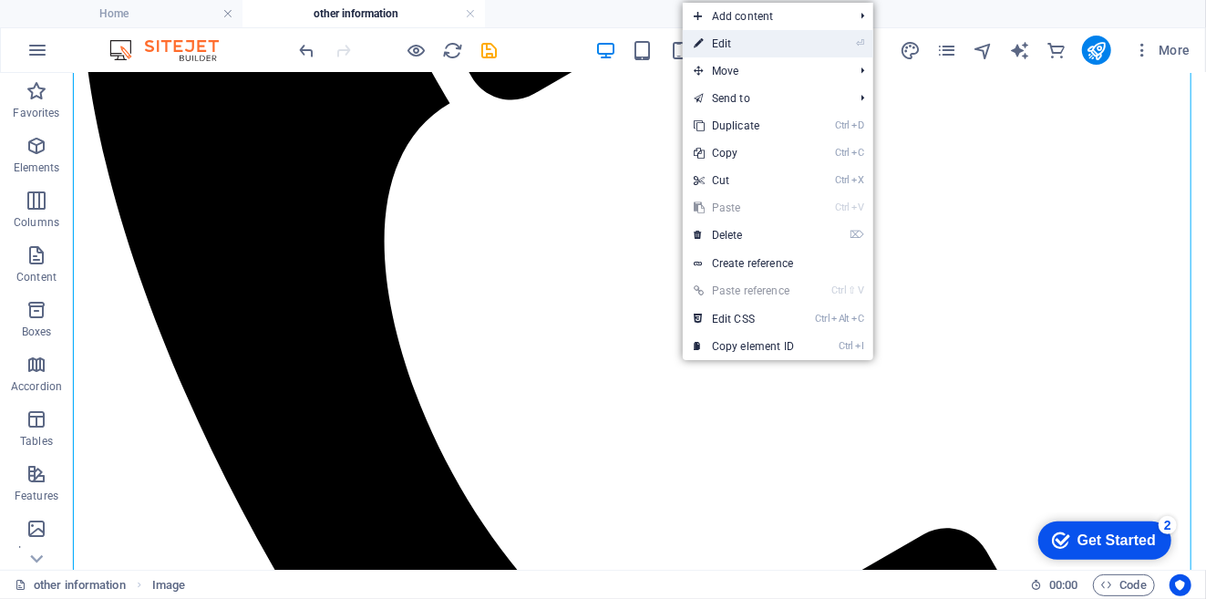
click at [726, 46] on link "⏎ Edit" at bounding box center [744, 43] width 122 height 27
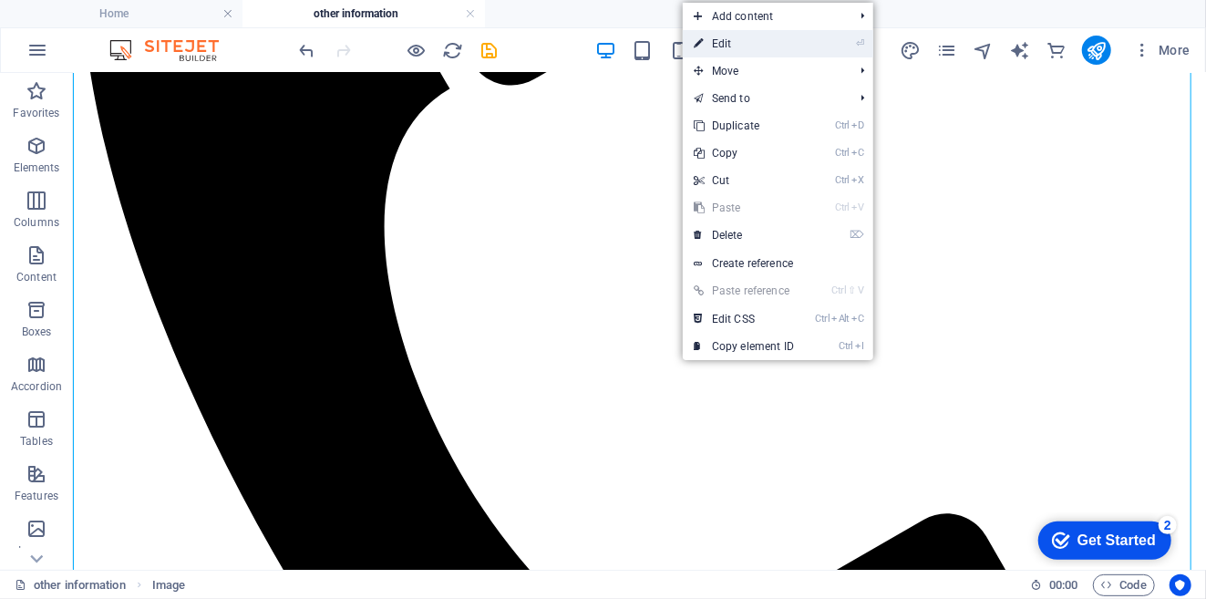
select select "px"
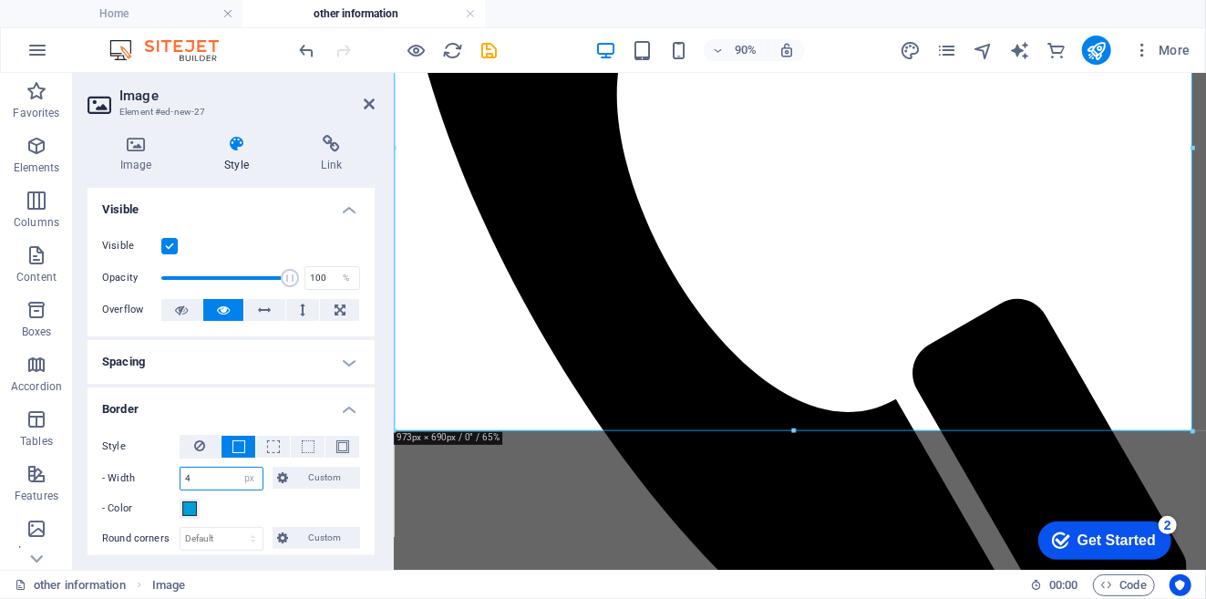
click at [210, 470] on input "4" at bounding box center [222, 479] width 82 height 22
type input "3"
click at [187, 508] on span at bounding box center [189, 508] width 15 height 15
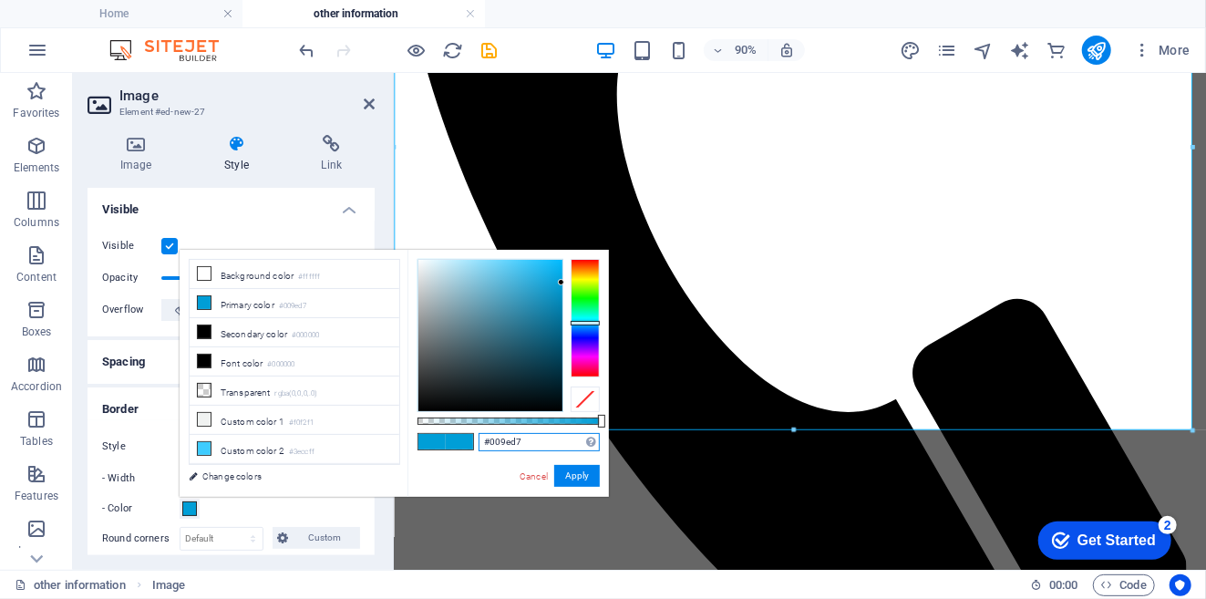
click at [534, 441] on input "#009ed7" at bounding box center [539, 442] width 121 height 18
type input "#d700d3"
click at [575, 475] on button "Apply" at bounding box center [577, 476] width 46 height 22
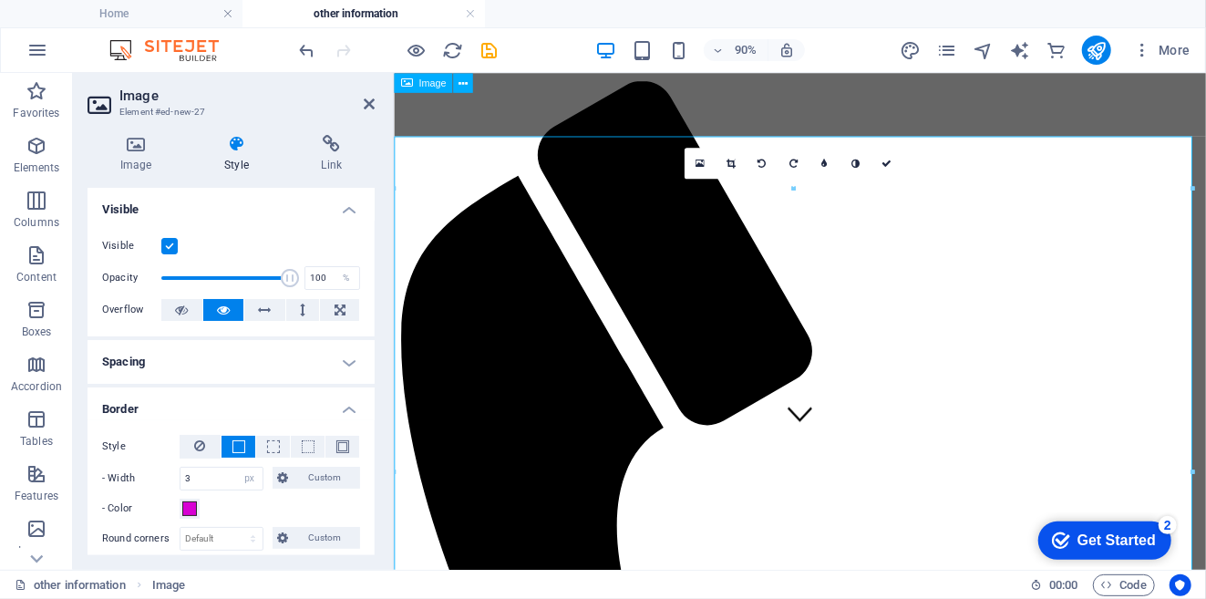
scroll to position [115, 0]
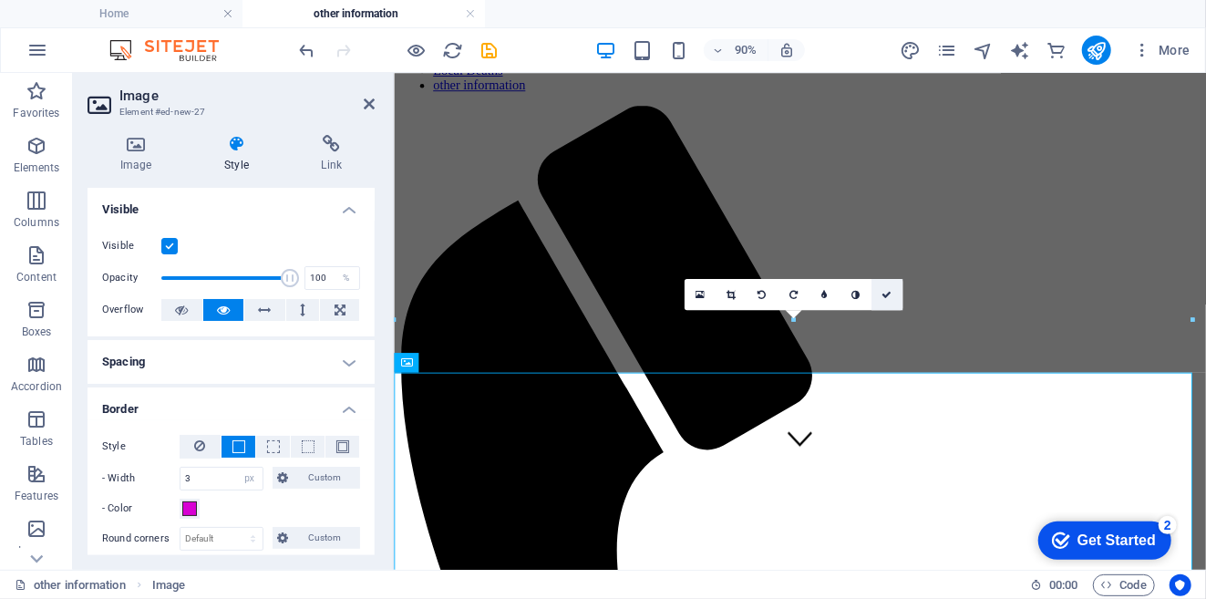
click at [887, 290] on icon at bounding box center [887, 295] width 10 height 10
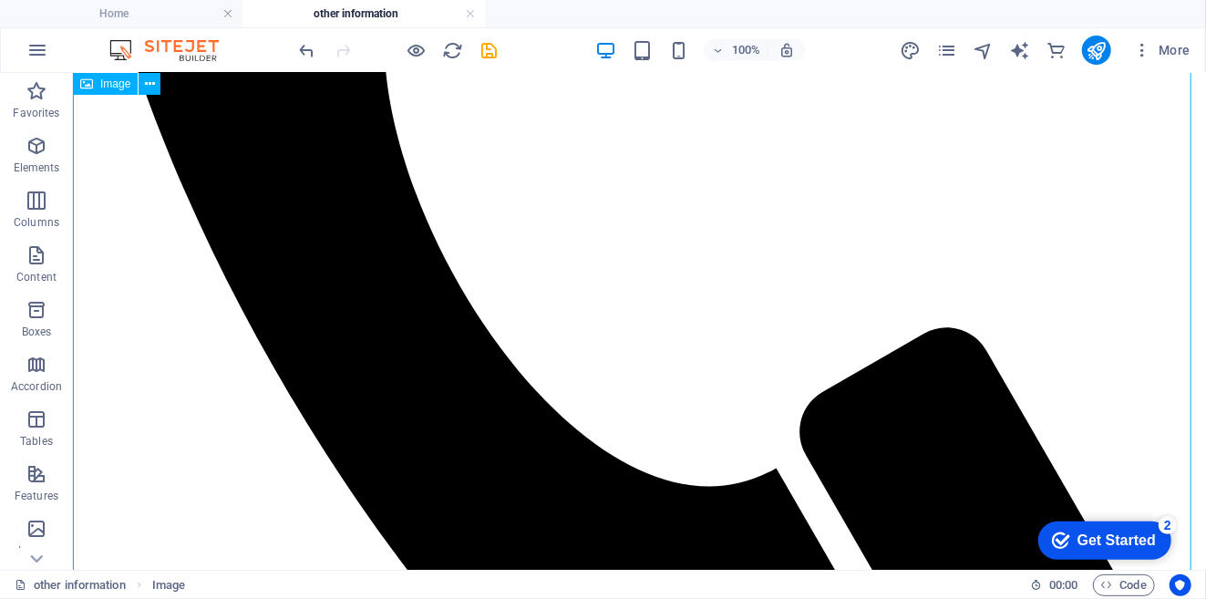
scroll to position [824, 0]
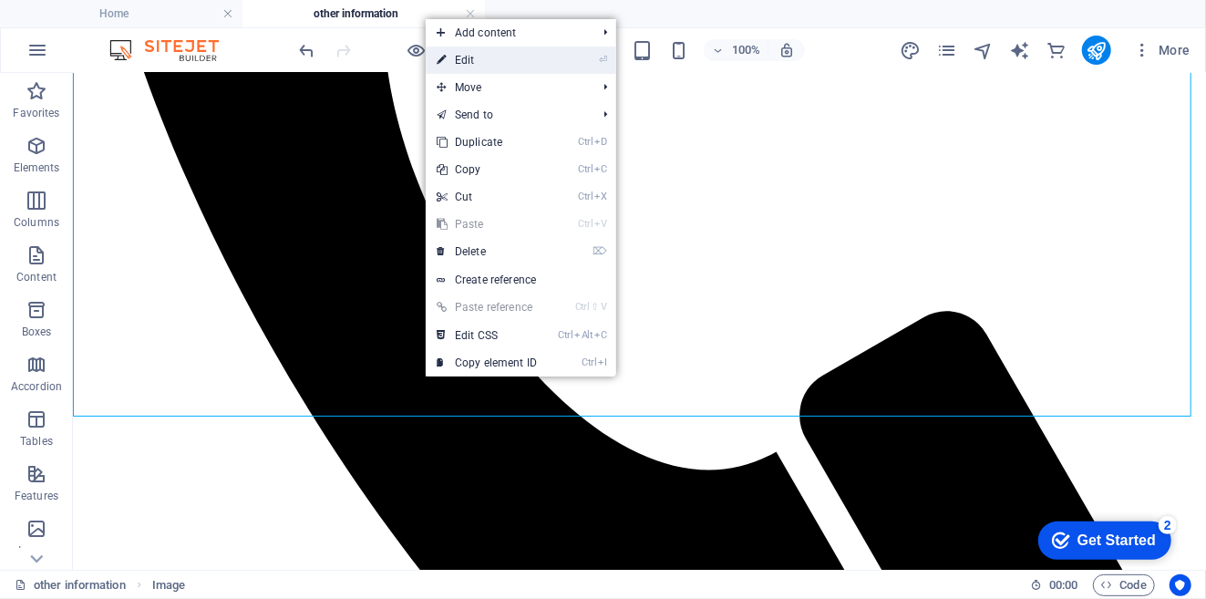
click at [500, 66] on link "⏎ Edit" at bounding box center [487, 59] width 122 height 27
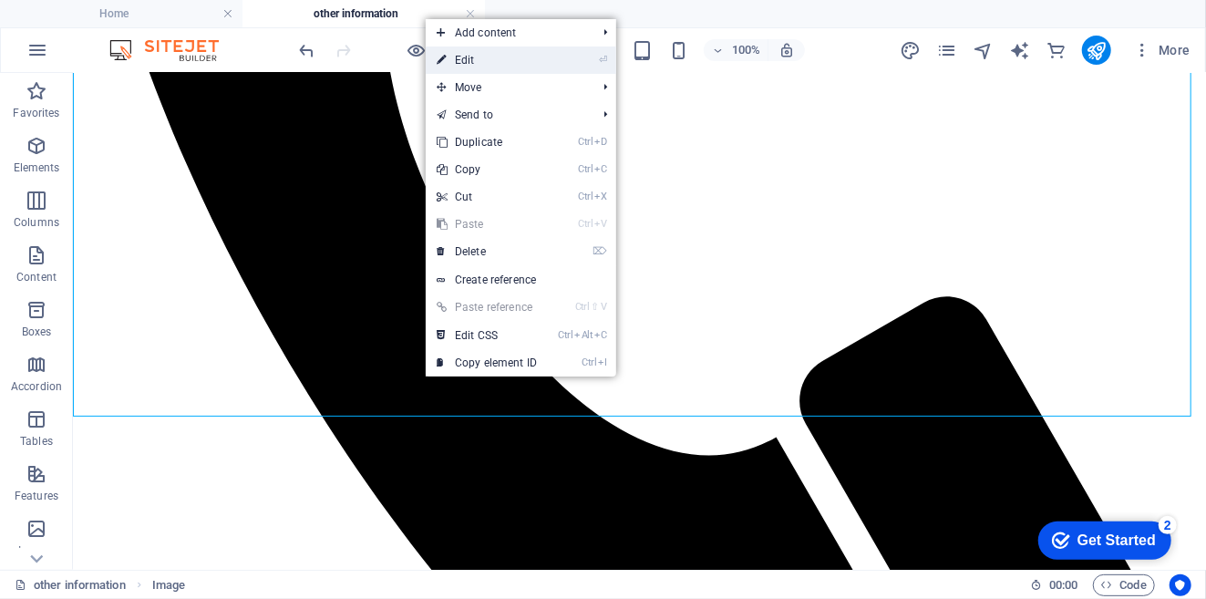
select select "px"
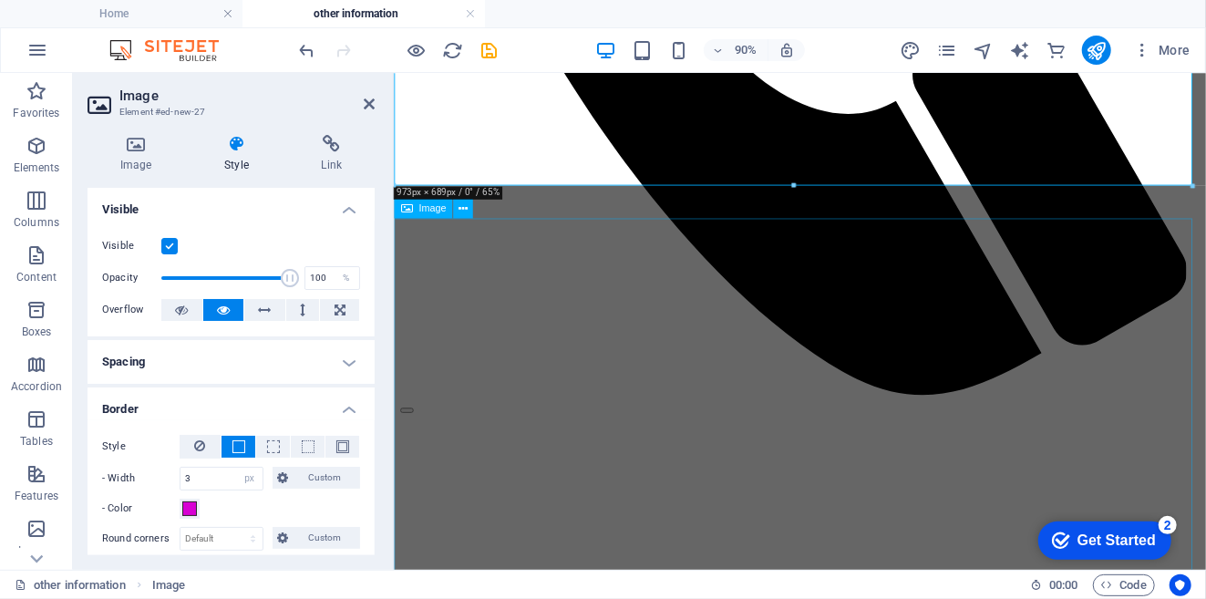
scroll to position [1142, 0]
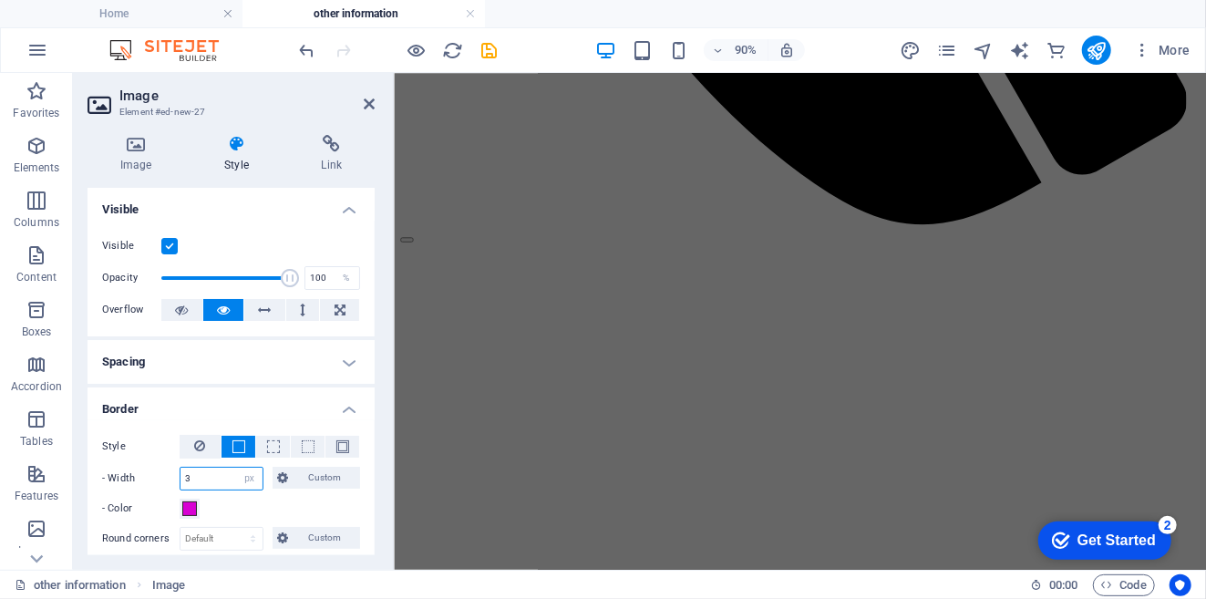
click at [203, 472] on input "3" at bounding box center [222, 479] width 82 height 22
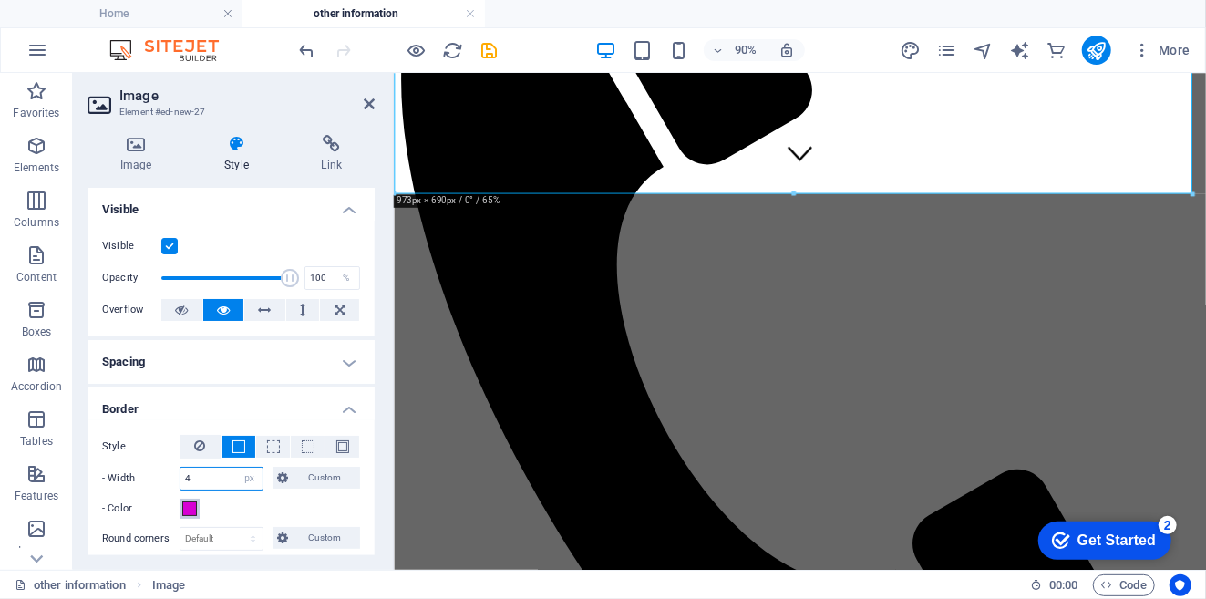
scroll to position [398, 0]
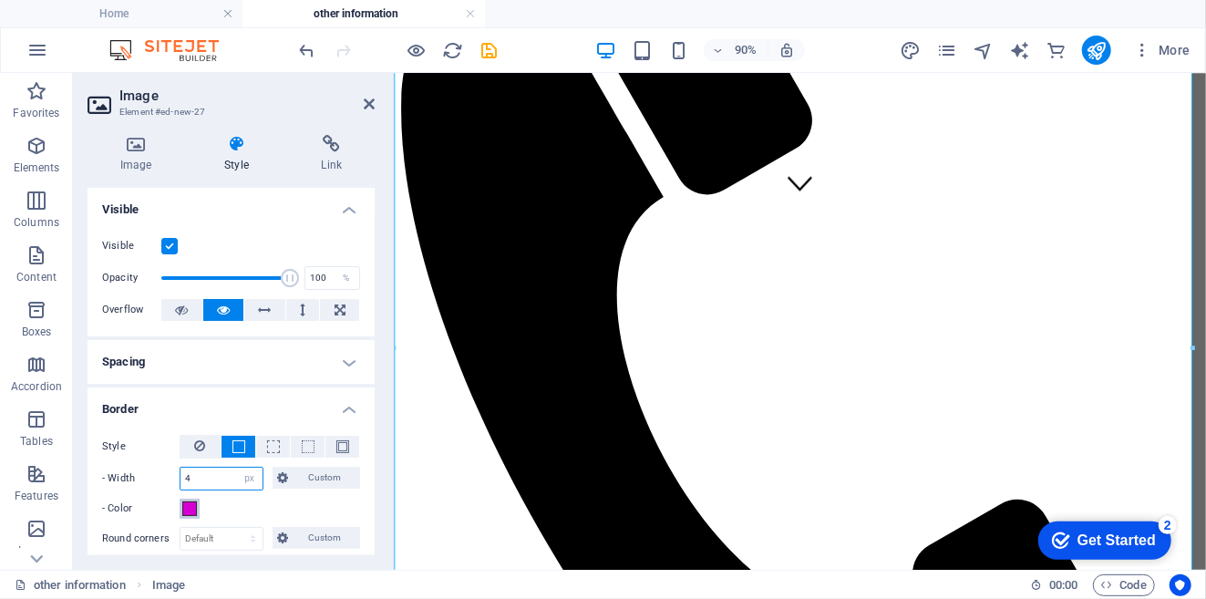
type input "4"
click at [187, 504] on span at bounding box center [189, 508] width 15 height 15
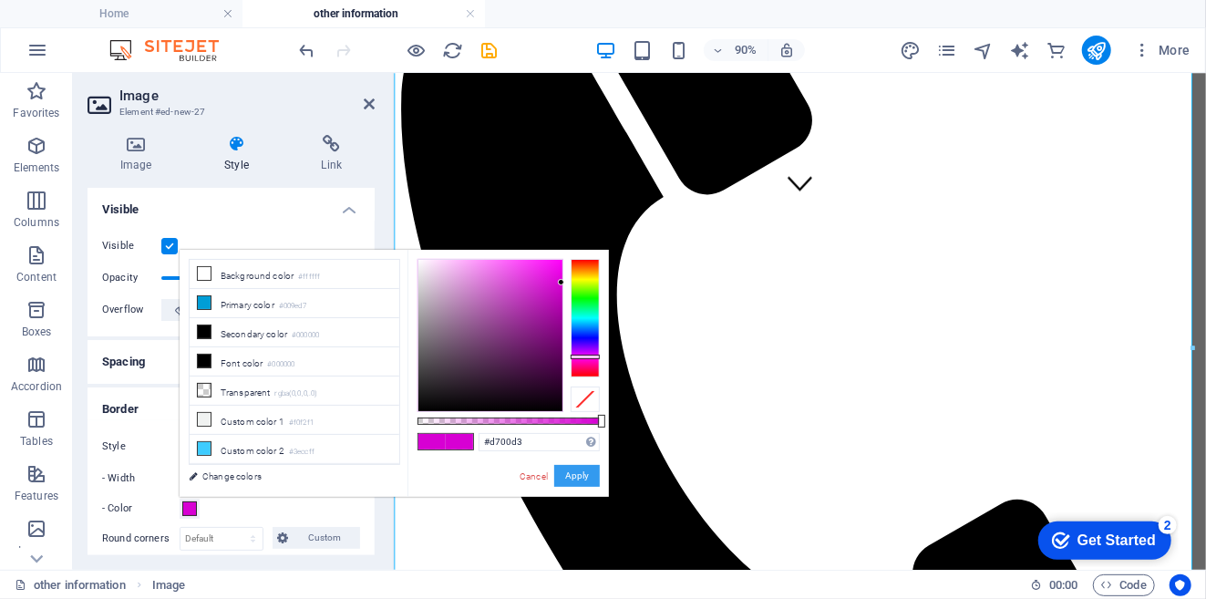
click at [575, 480] on button "Apply" at bounding box center [577, 476] width 46 height 22
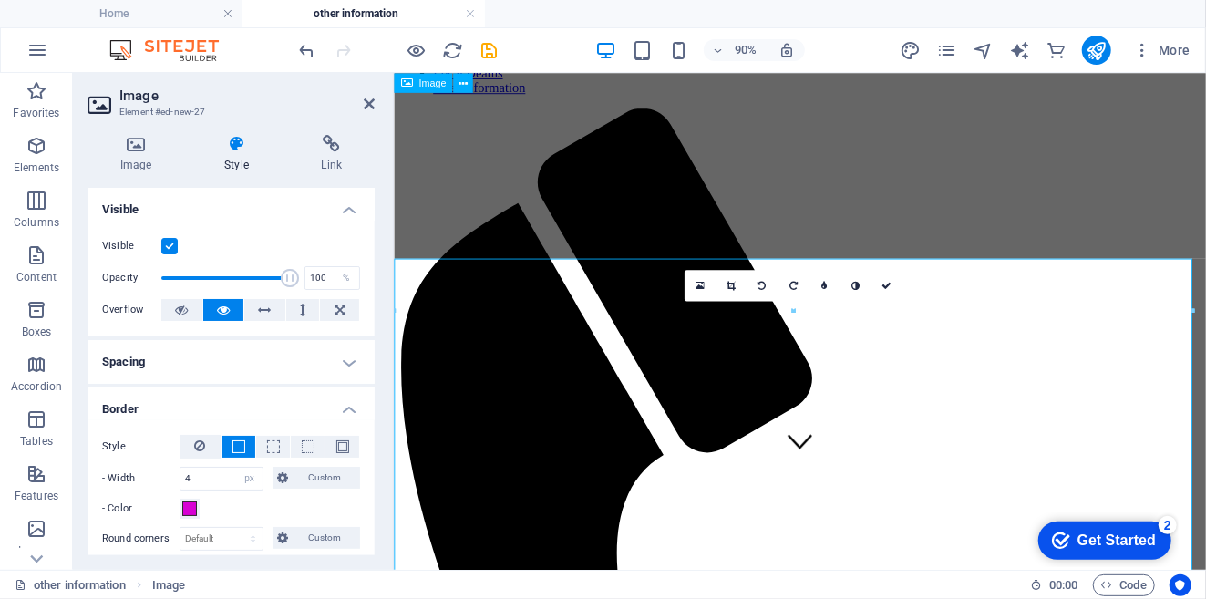
scroll to position [95, 0]
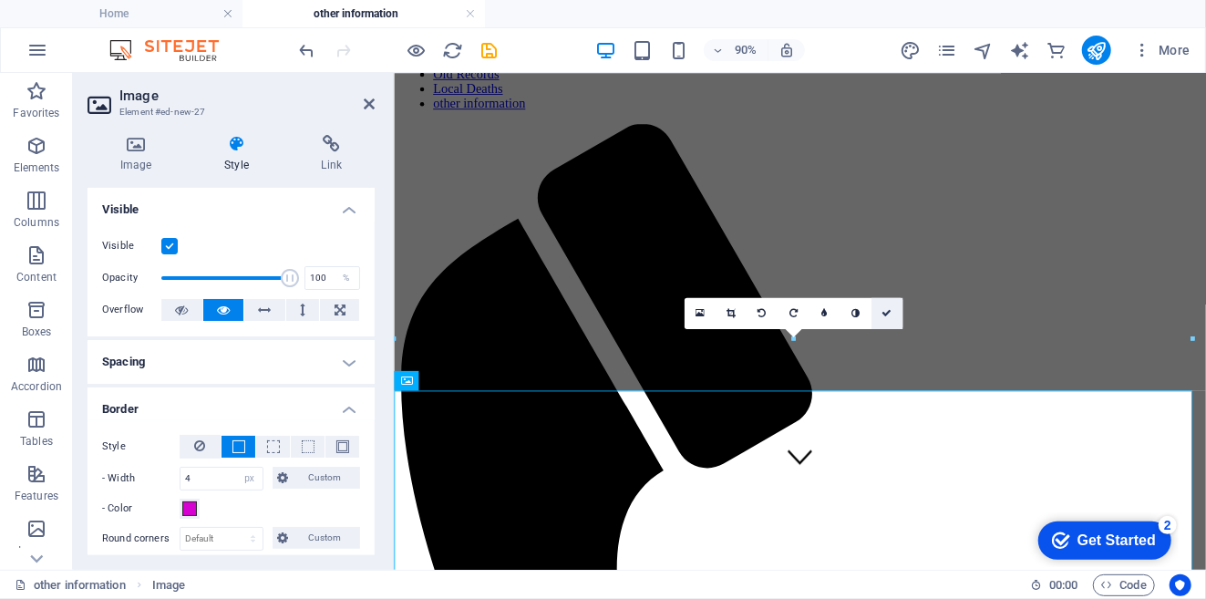
click at [887, 315] on icon at bounding box center [887, 313] width 10 height 10
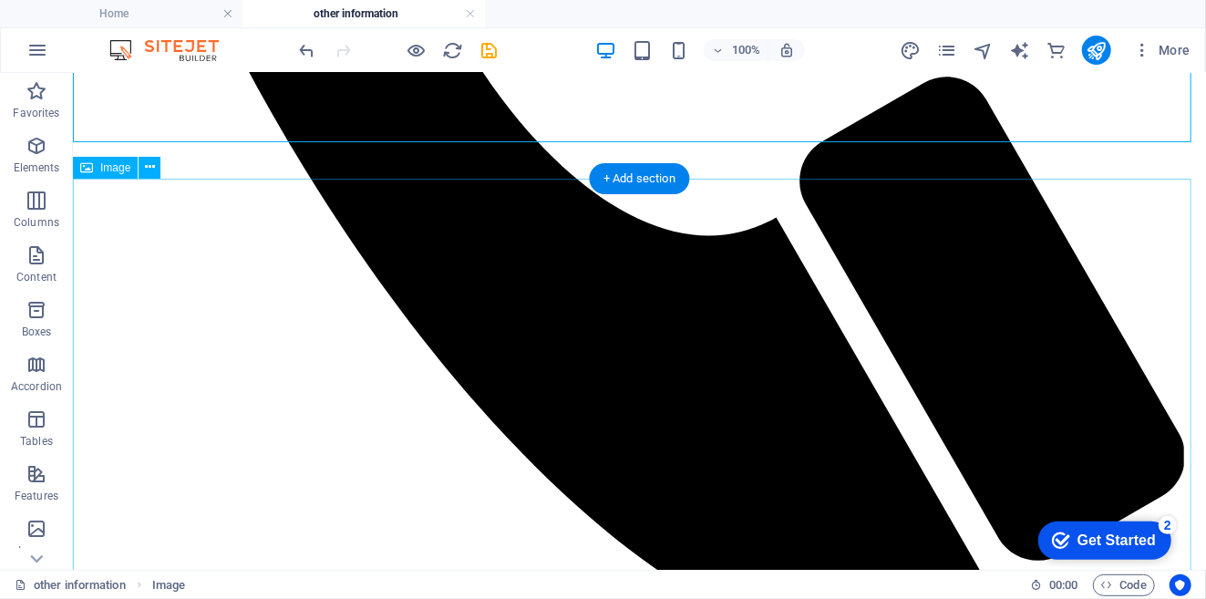
scroll to position [1108, 0]
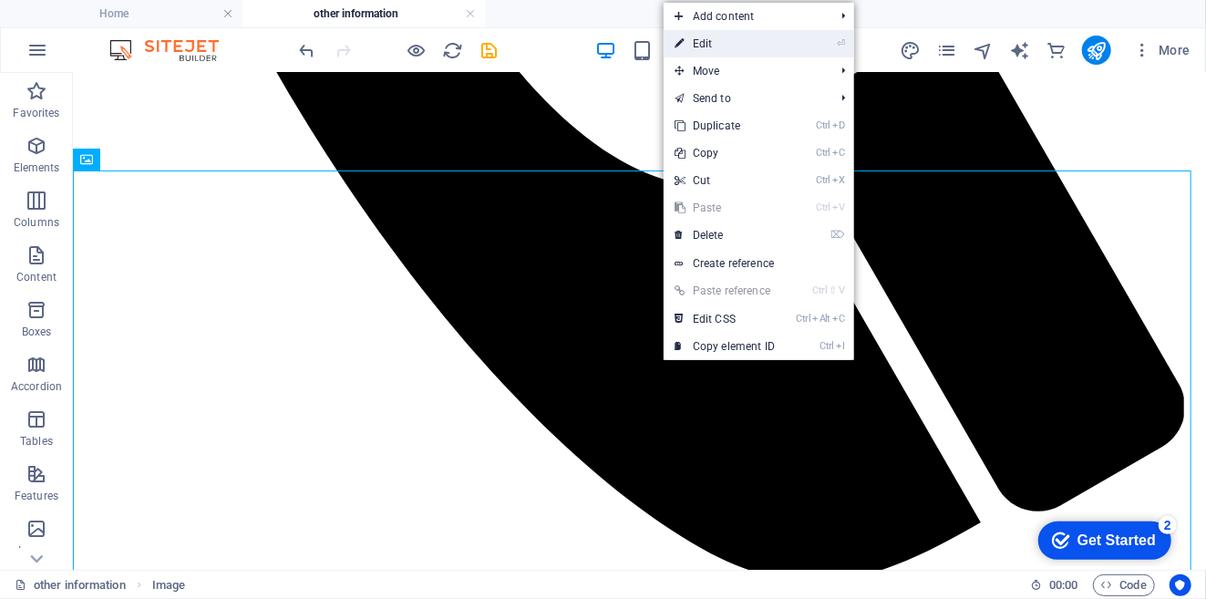
click at [727, 46] on link "⏎ Edit" at bounding box center [725, 43] width 122 height 27
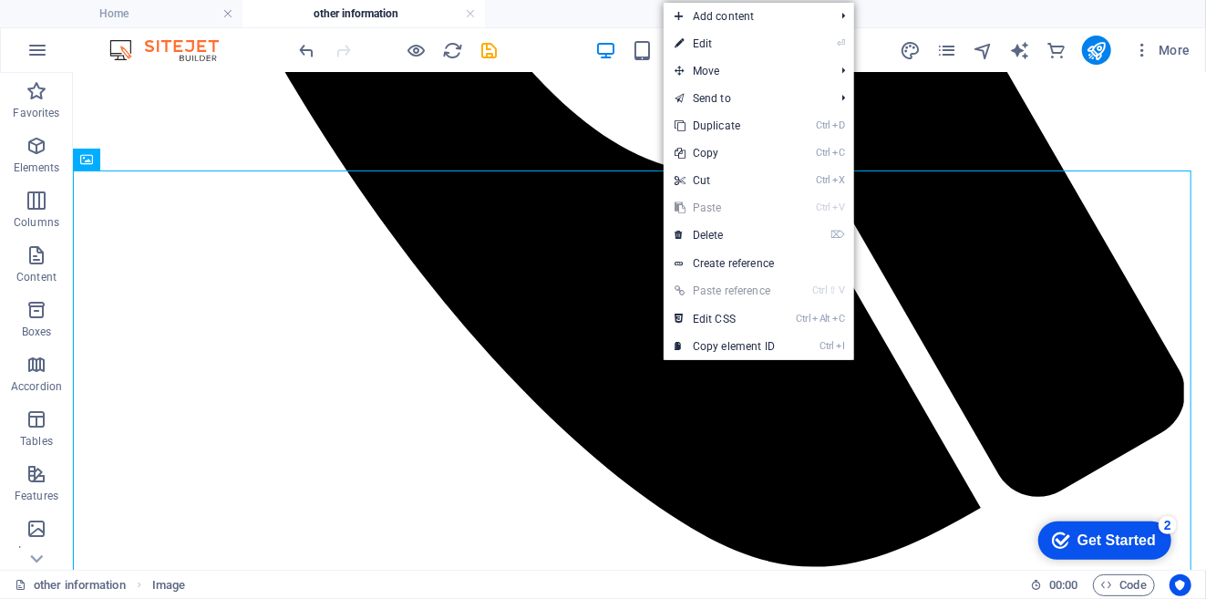
select select "px"
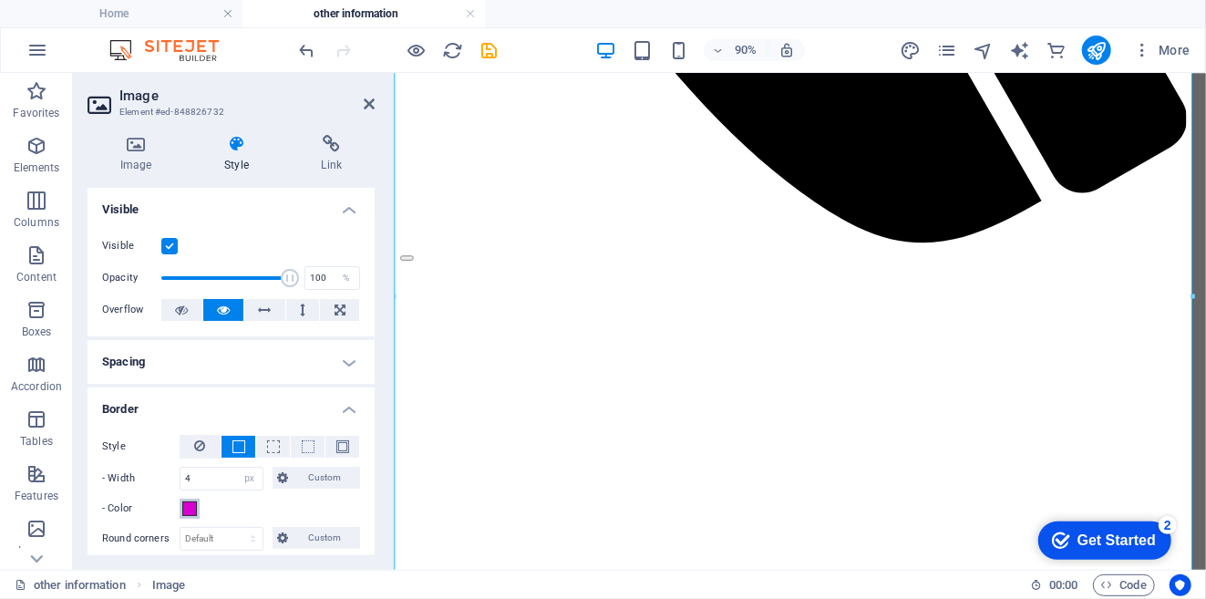
click at [196, 511] on span at bounding box center [189, 508] width 15 height 15
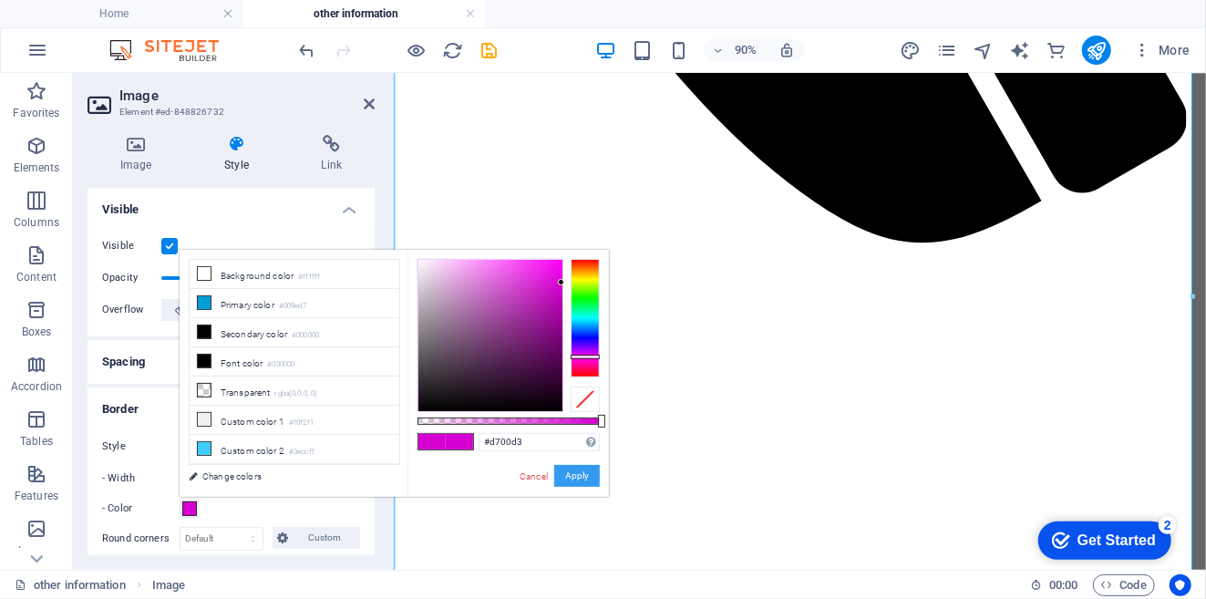
drag, startPoint x: 203, startPoint y: 447, endPoint x: 577, endPoint y: 475, distance: 374.9
click at [577, 475] on button "Apply" at bounding box center [577, 476] width 46 height 22
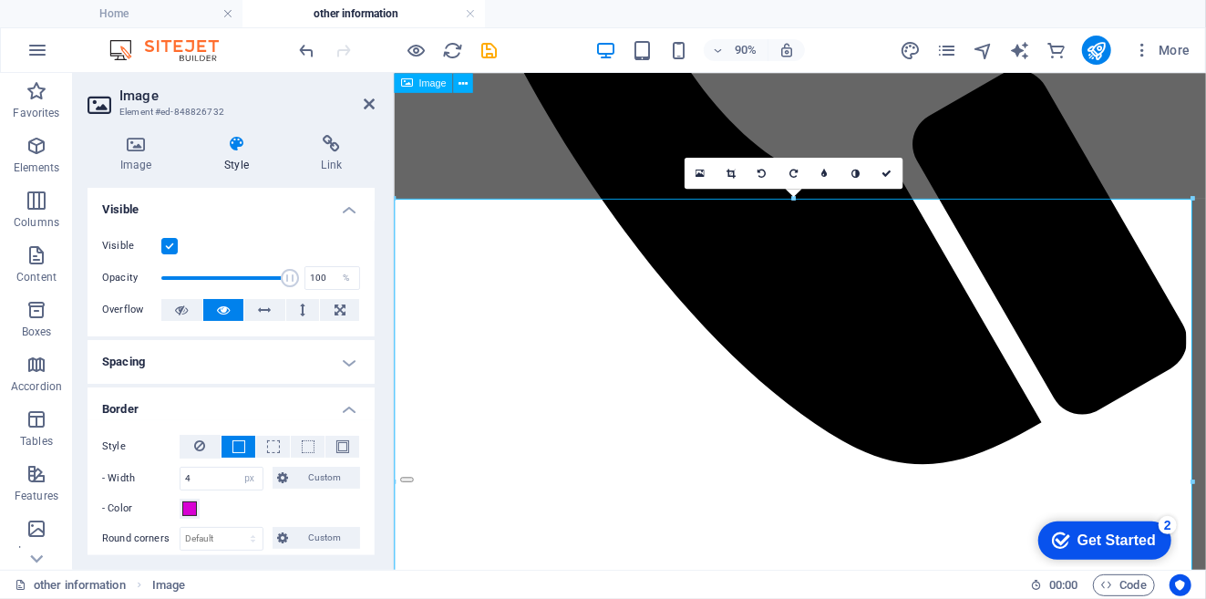
scroll to position [818, 0]
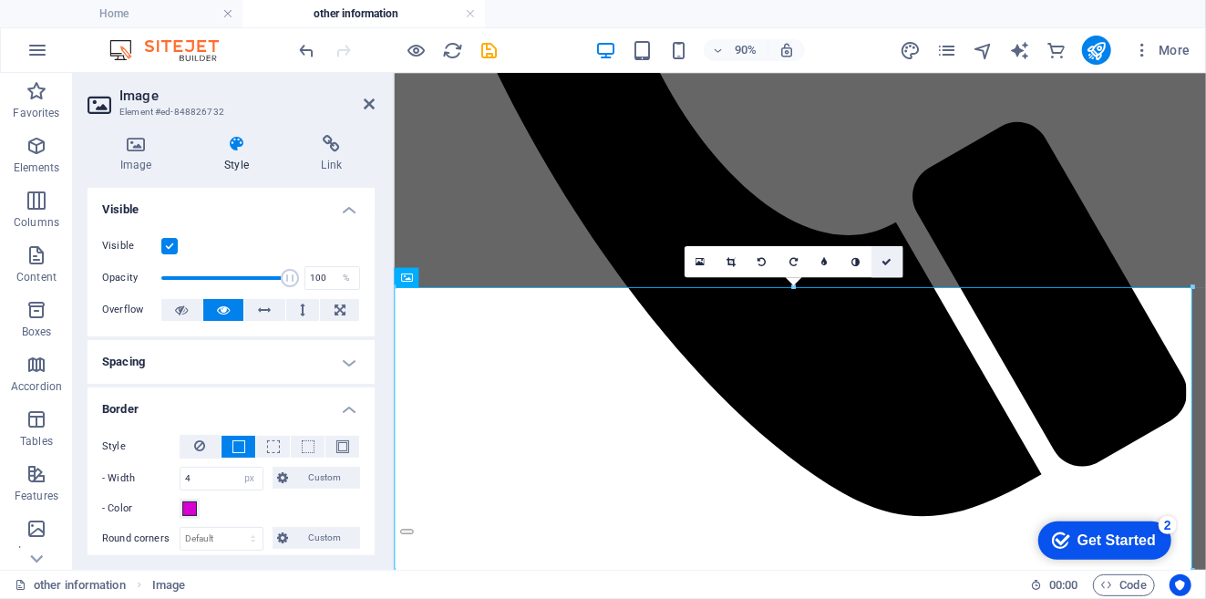
click at [886, 258] on icon at bounding box center [887, 261] width 10 height 10
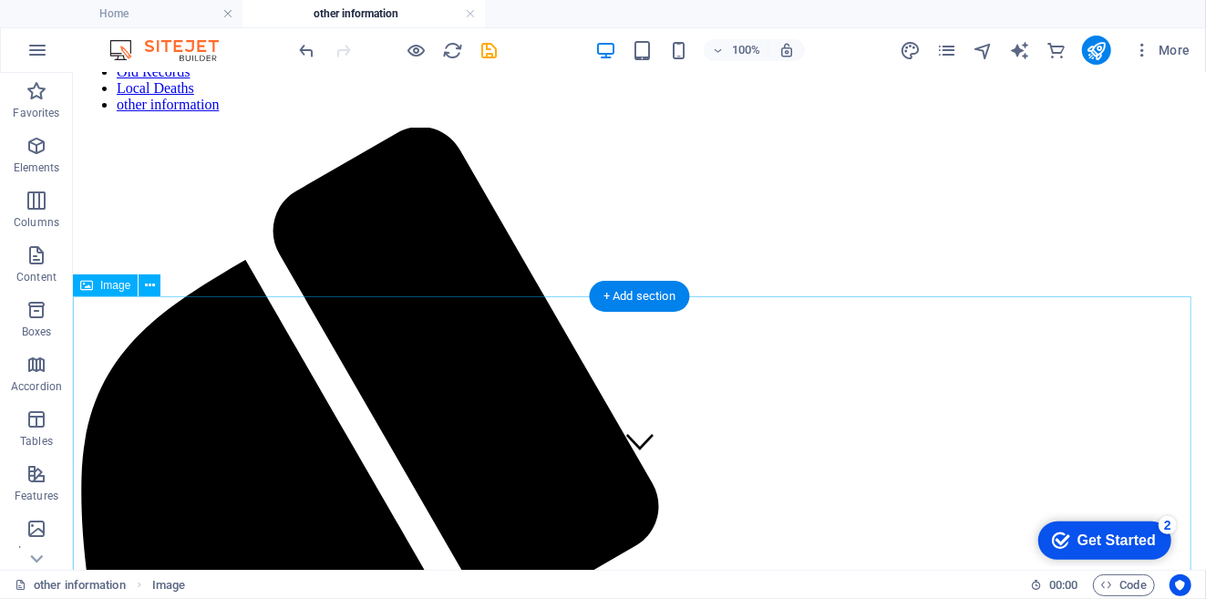
scroll to position [95, 0]
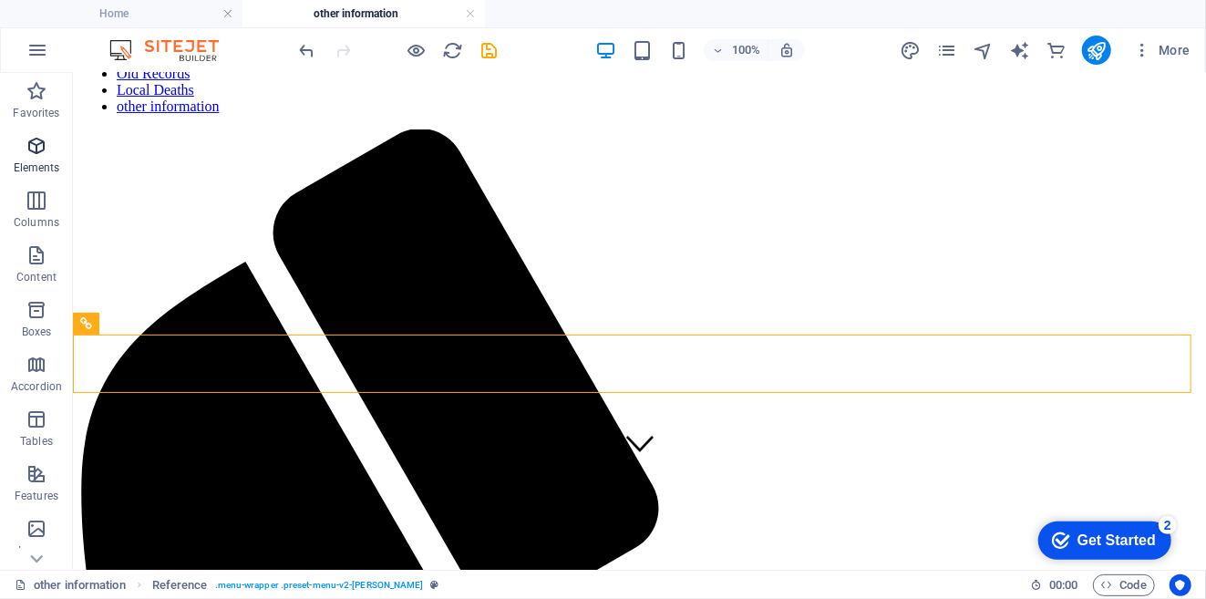
click at [35, 144] on icon "button" at bounding box center [37, 146] width 22 height 22
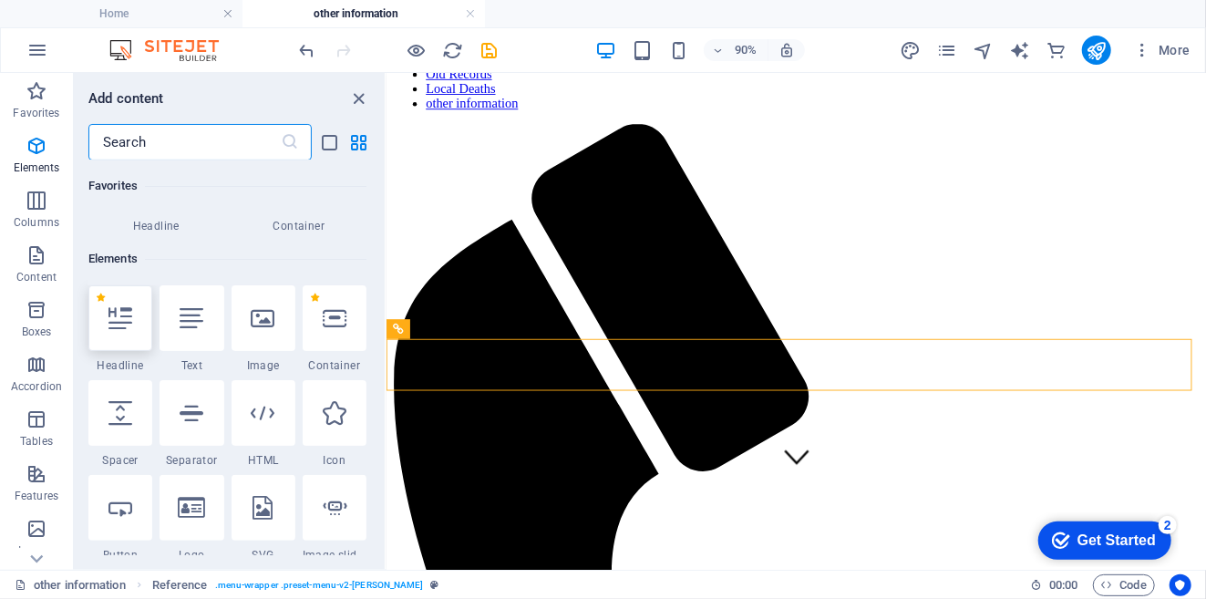
scroll to position [194, 0]
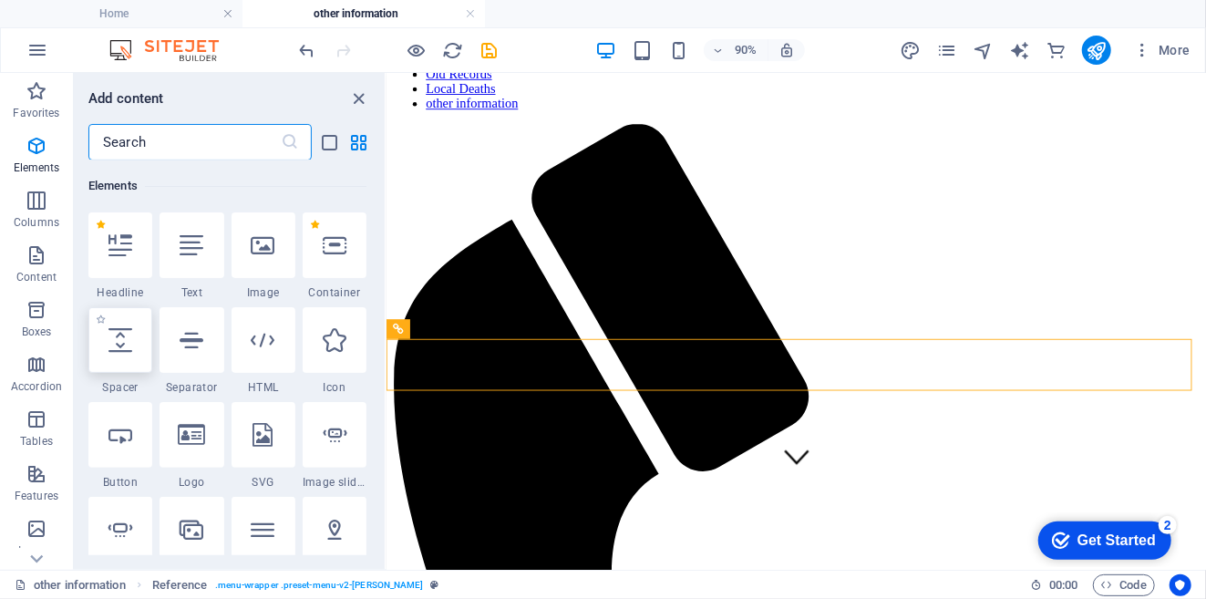
click at [125, 360] on div at bounding box center [120, 340] width 64 height 66
select select "px"
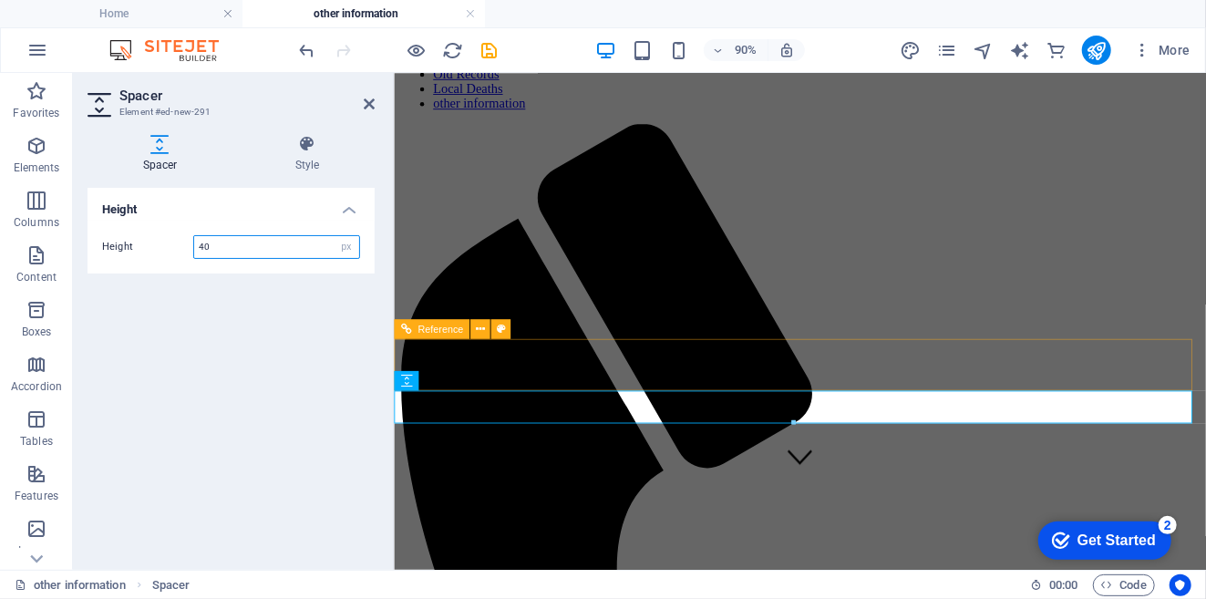
type input "40"
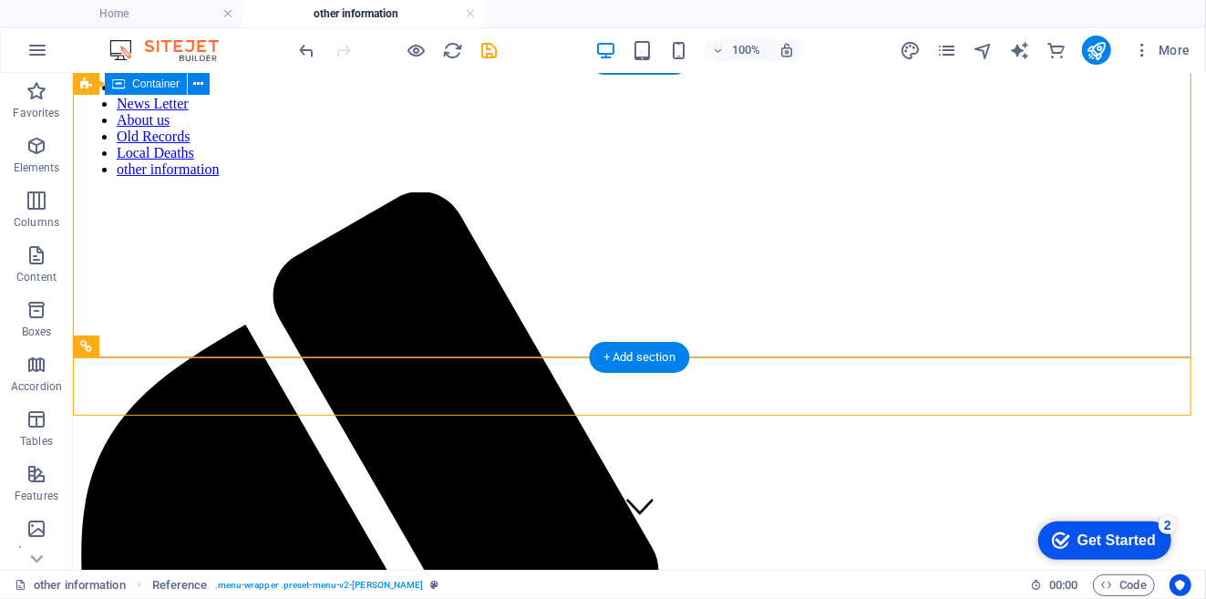
scroll to position [0, 0]
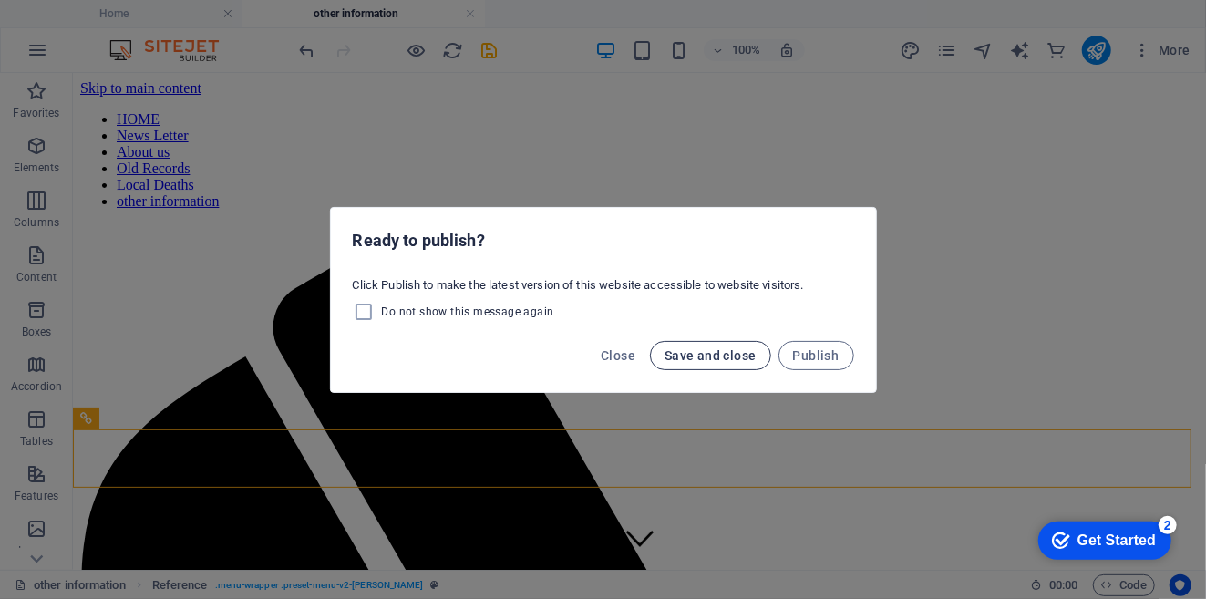
click at [715, 352] on span "Save and close" at bounding box center [711, 355] width 92 height 15
